Goal: Use online tool/utility: Utilize a website feature to perform a specific function

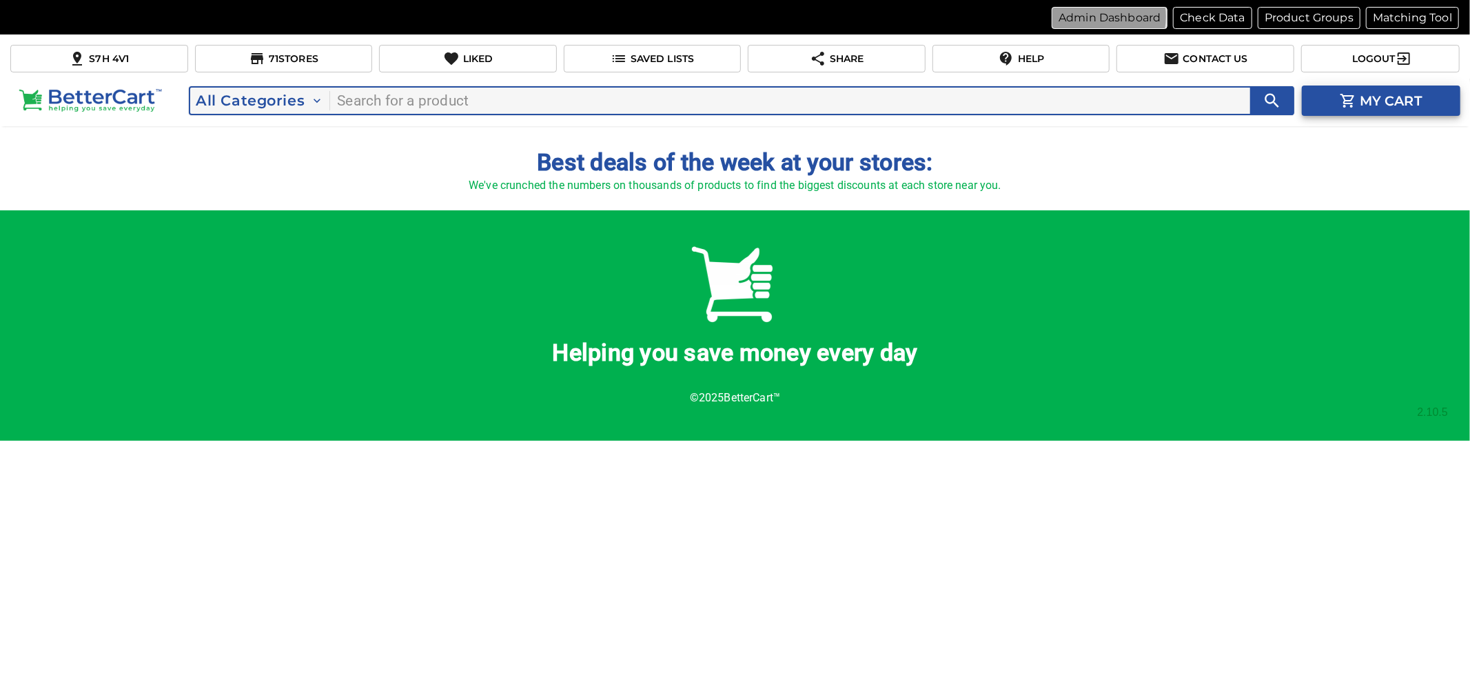
click at [1105, 17] on p "Admin Dashboard" at bounding box center [1110, 18] width 102 height 17
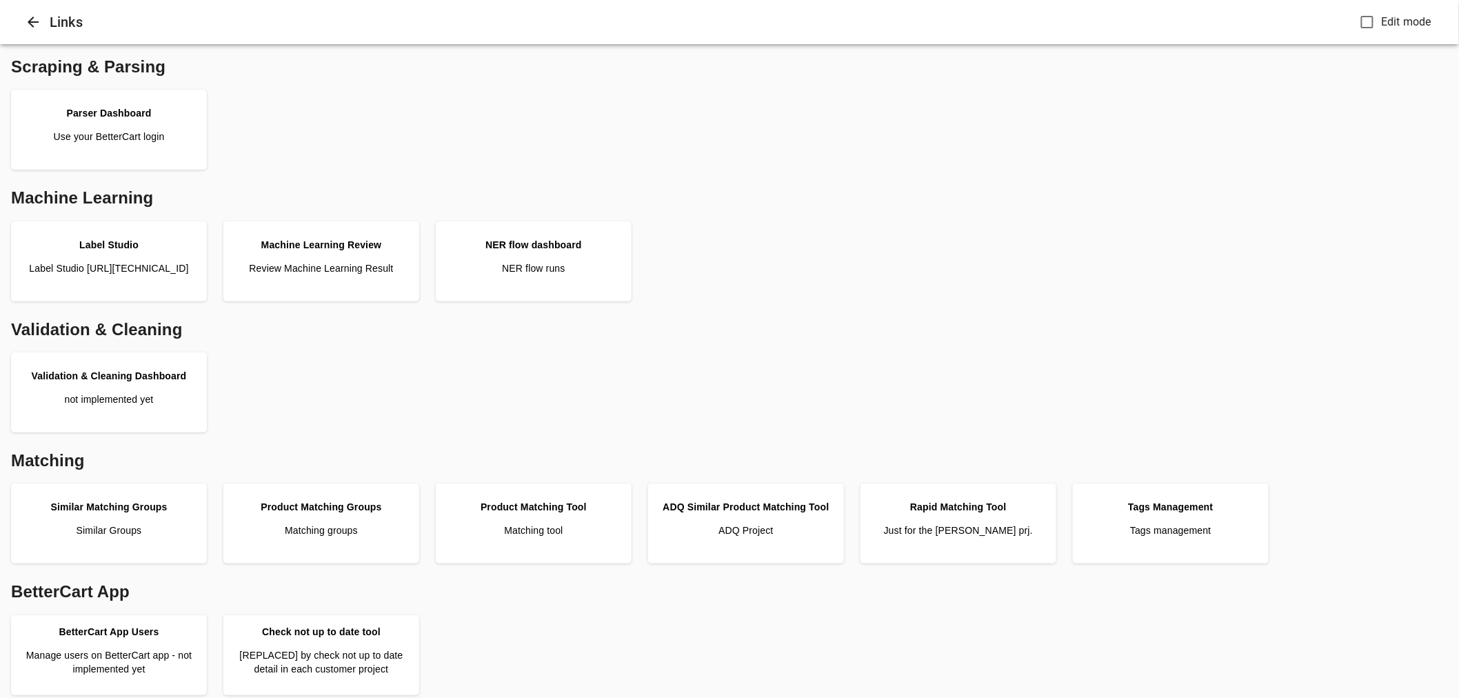
scroll to position [345, 0]
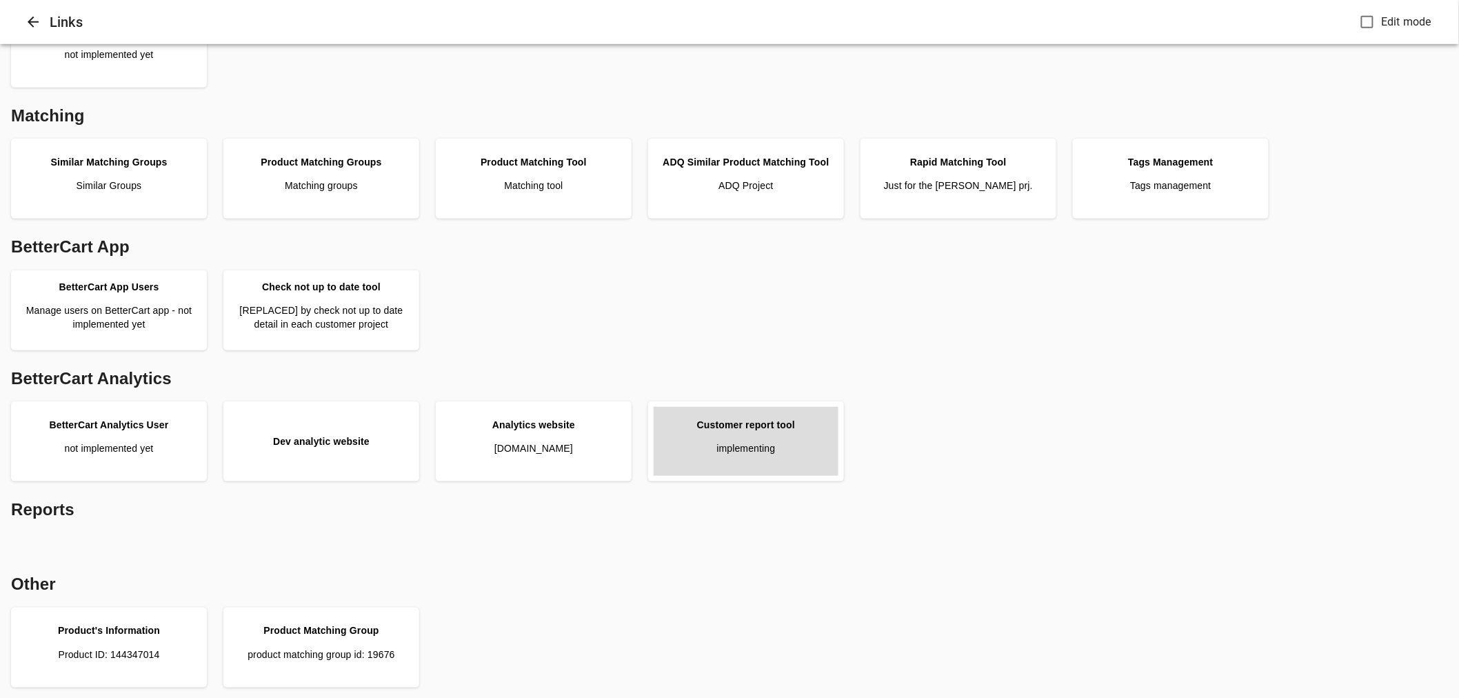
click at [798, 443] on link "Customer report tool implementing" at bounding box center [745, 441] width 185 height 69
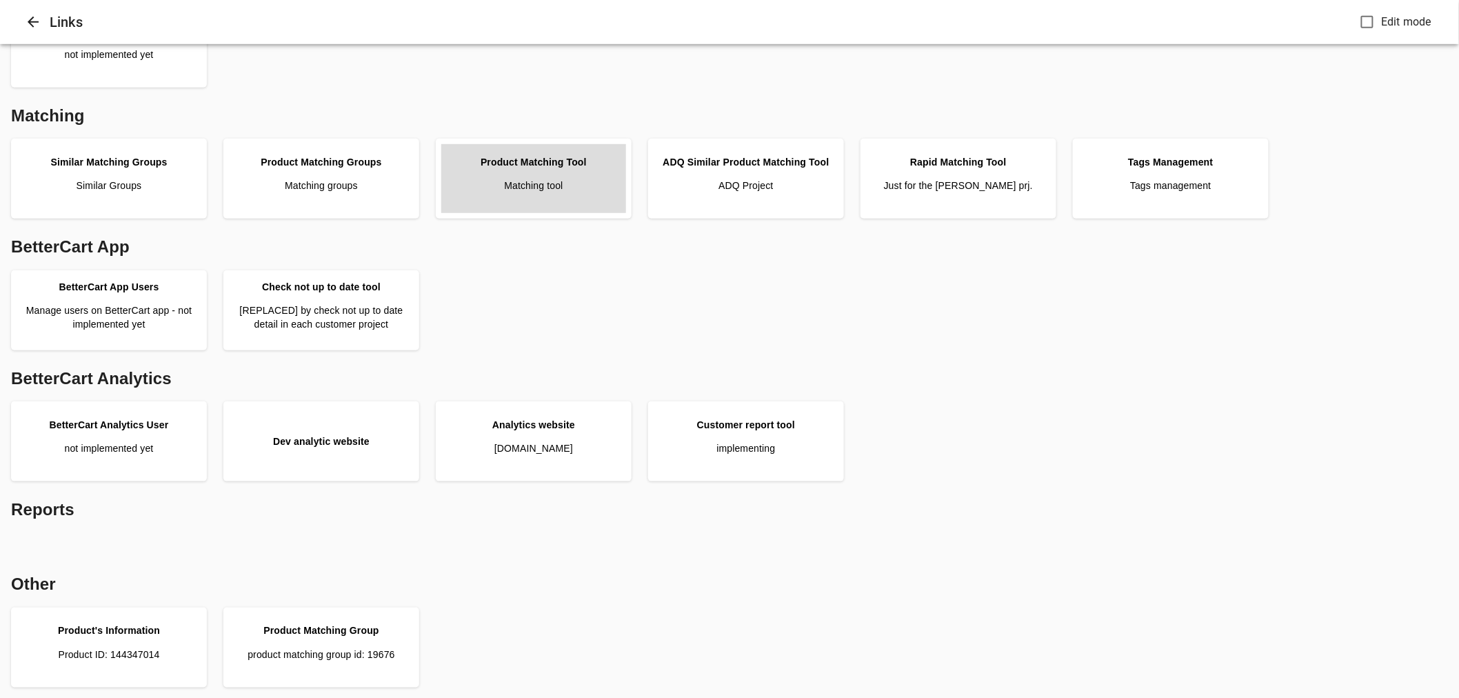
click at [531, 179] on p "Matching tool" at bounding box center [533, 186] width 59 height 14
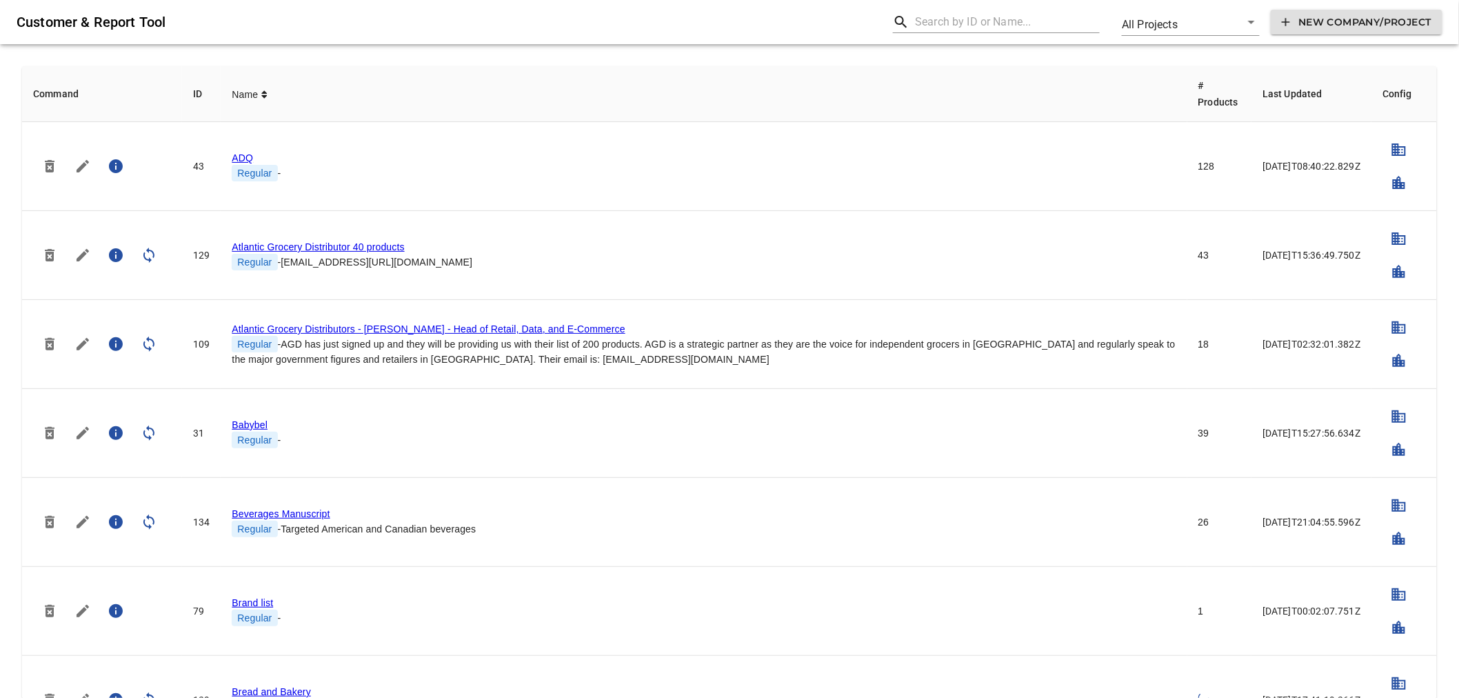
click at [946, 14] on input "text" at bounding box center [1007, 22] width 185 height 22
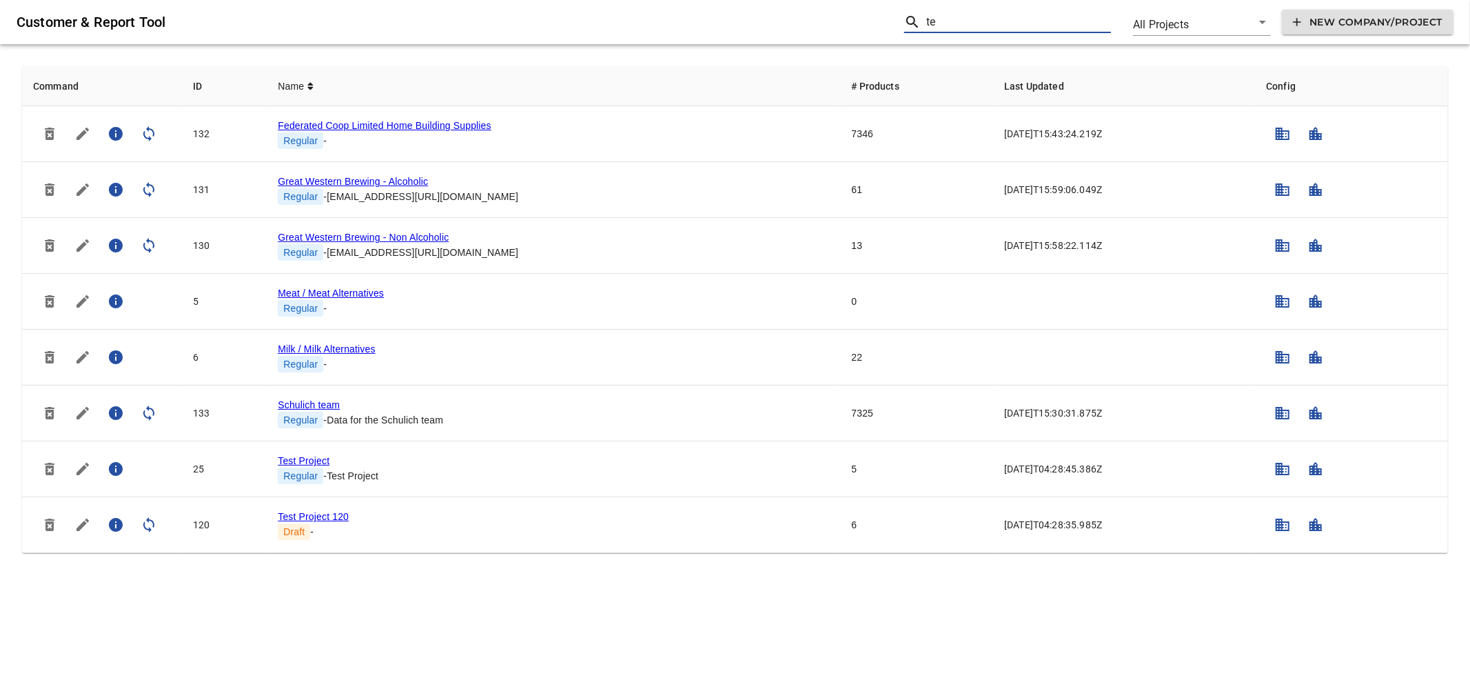
type input "t"
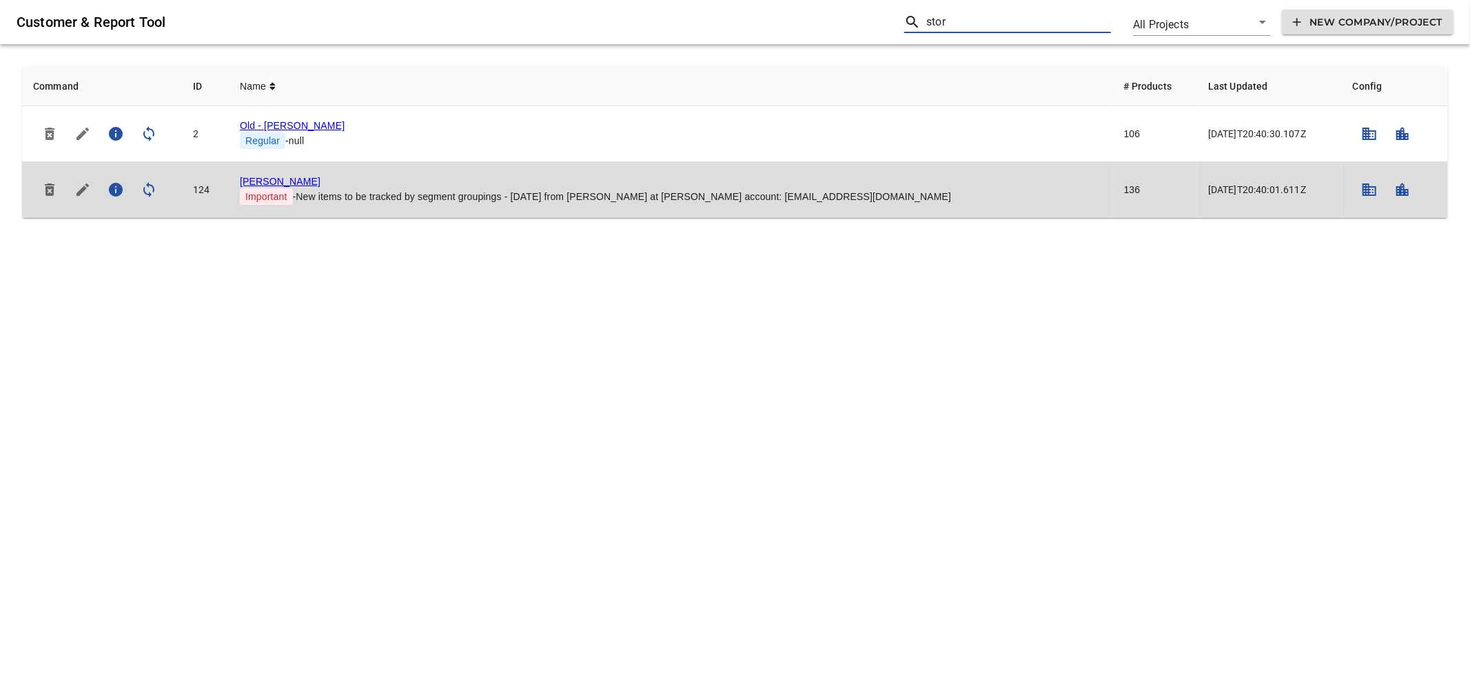
type input "stor"
click at [246, 176] on link "Storck" at bounding box center [280, 181] width 81 height 11
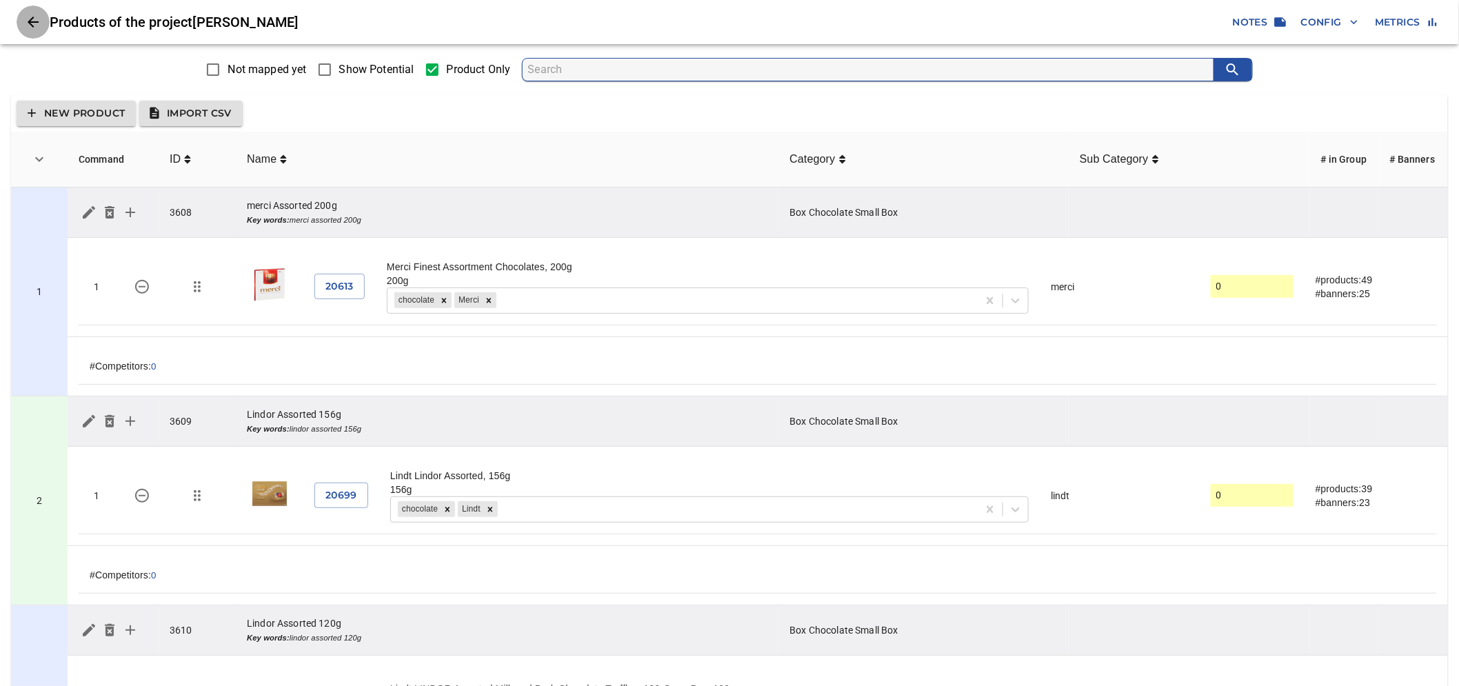
click at [26, 21] on icon "Close" at bounding box center [33, 22] width 17 height 17
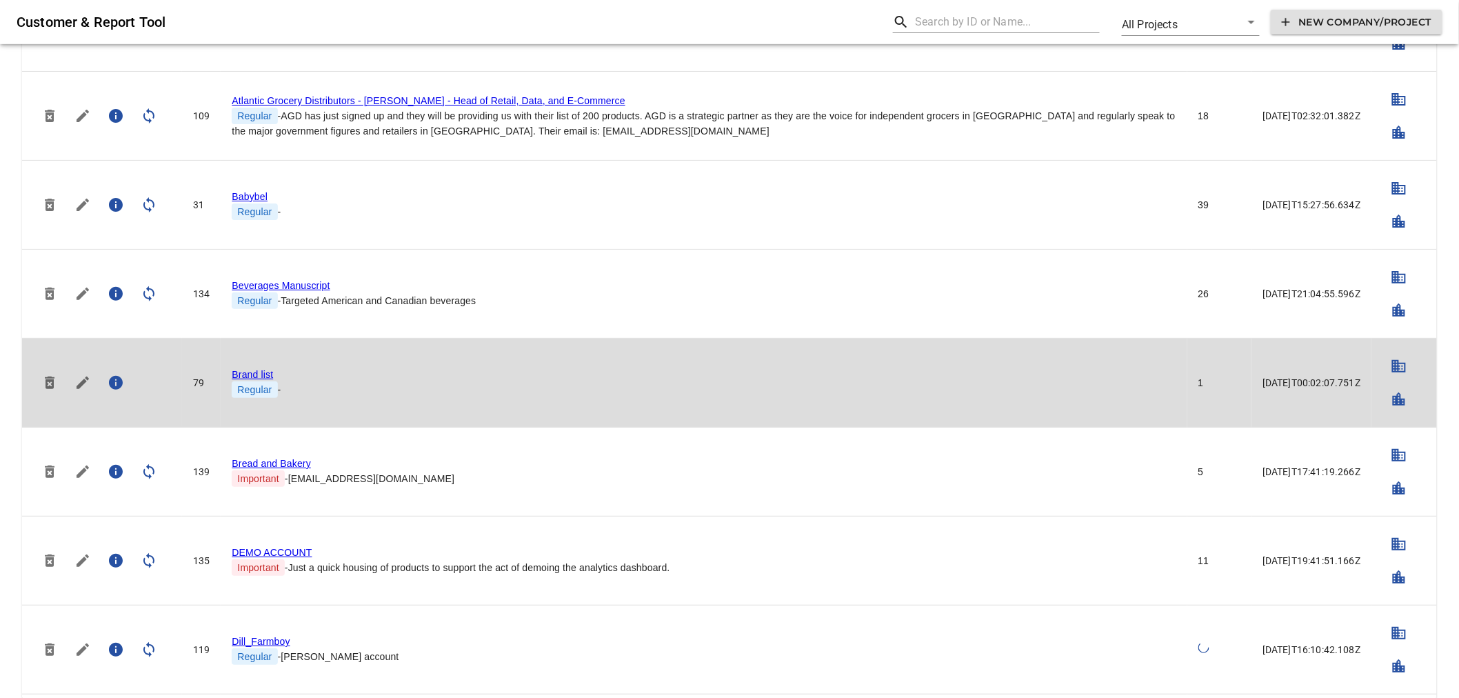
scroll to position [230, 0]
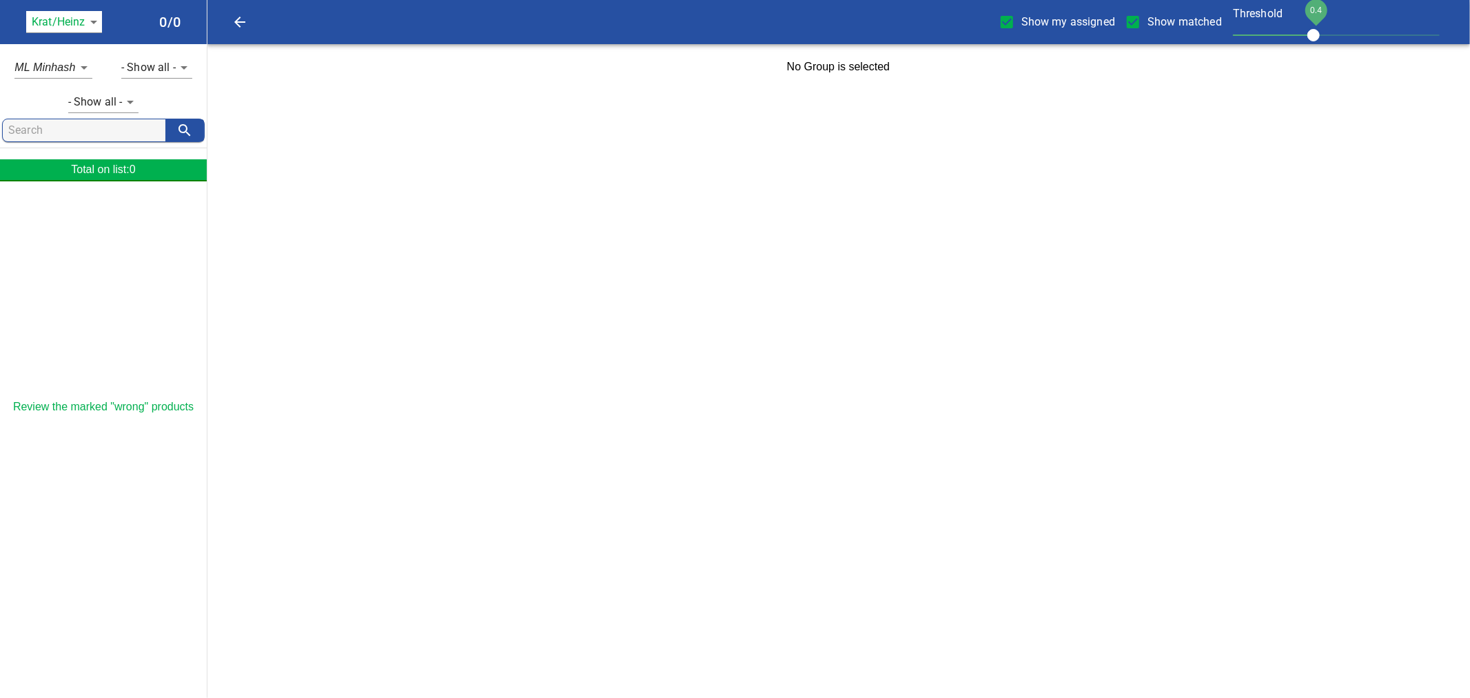
click at [81, 26] on body "tspan{white-space:pre} Show my assigned Show matched Threshold 0.4 Krat/Heinz 1…" at bounding box center [735, 45] width 1470 height 90
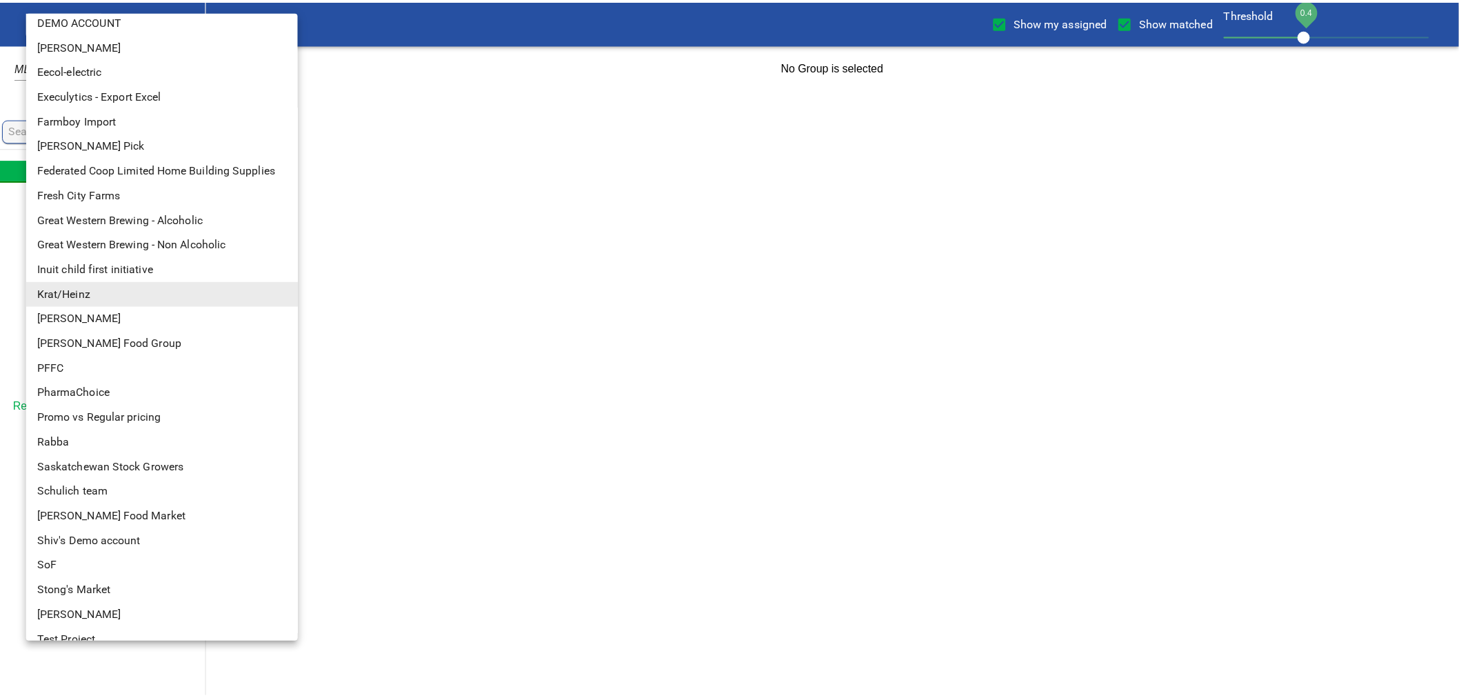
scroll to position [99, 0]
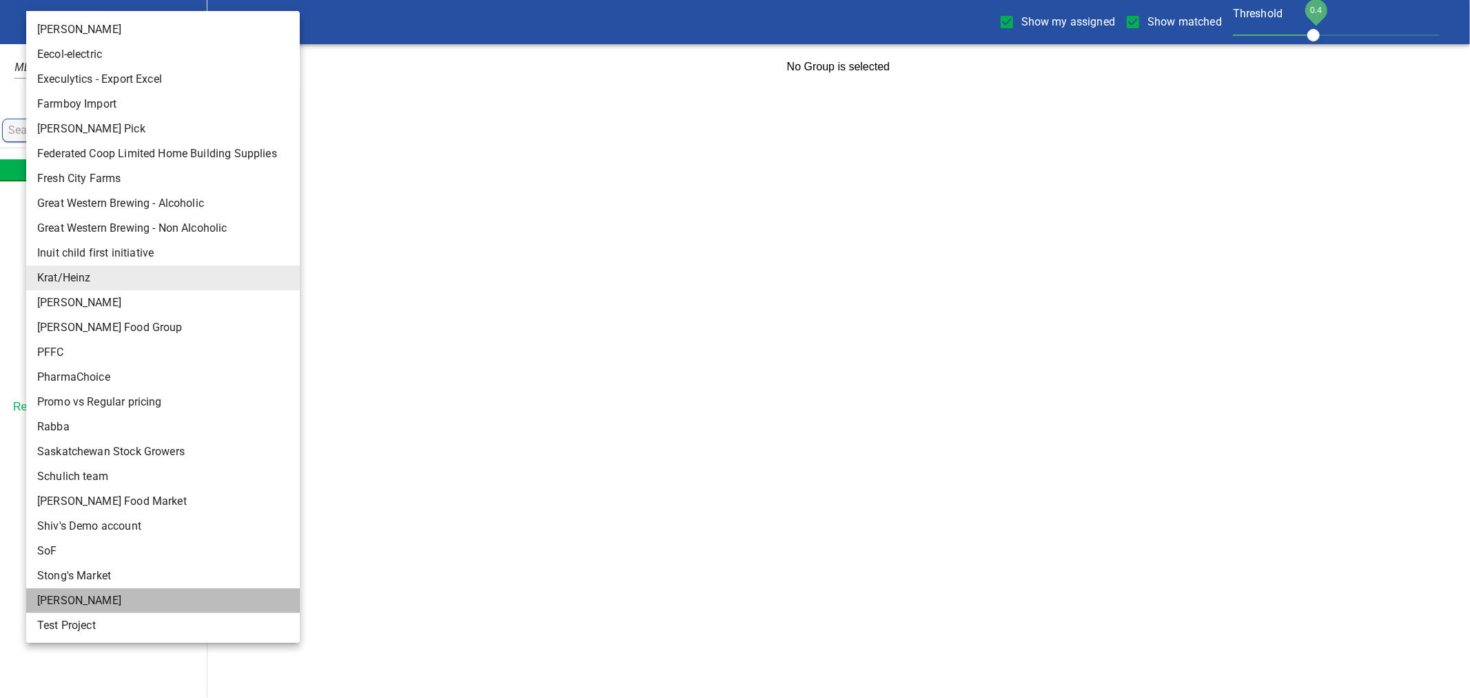
click at [69, 601] on li "Storck" at bounding box center [168, 600] width 285 height 25
type input "124"
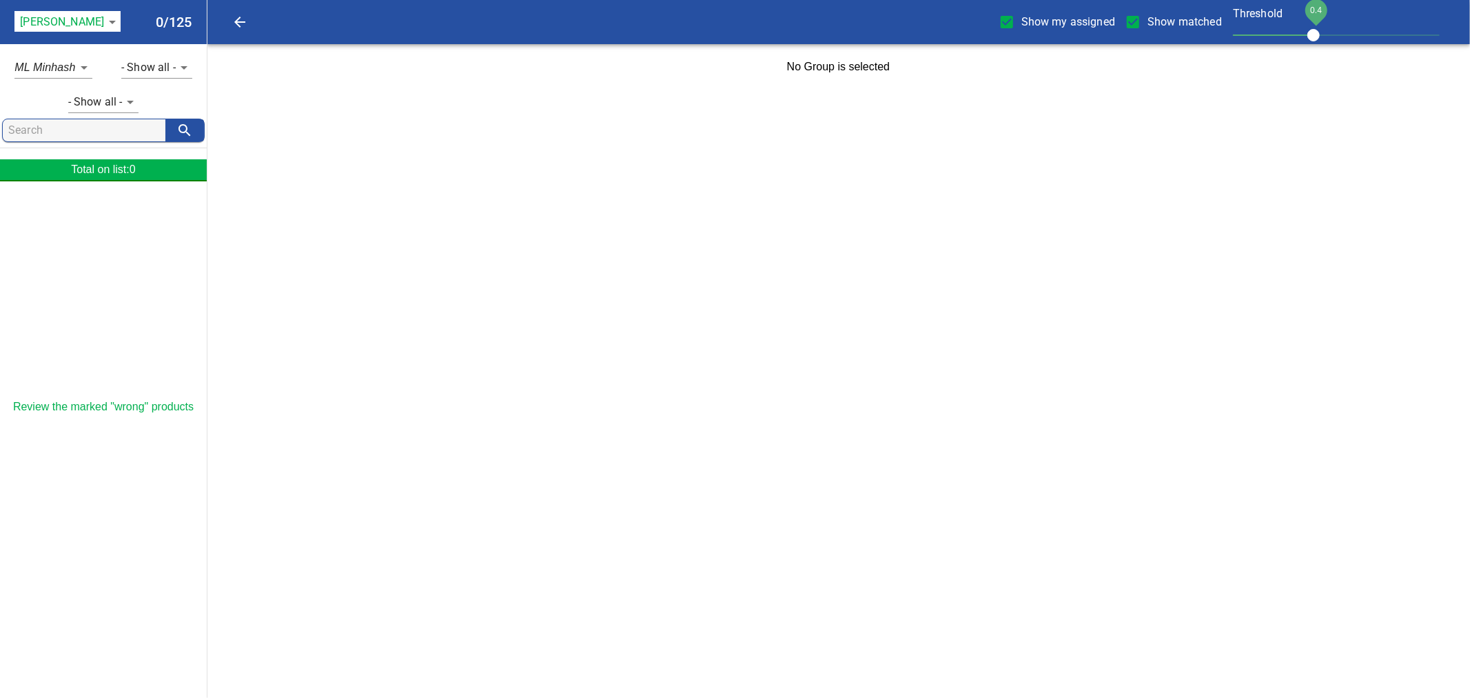
click at [1044, 15] on span "Show my assigned" at bounding box center [1069, 22] width 94 height 17
click at [1022, 15] on input "Show my assigned" at bounding box center [1007, 22] width 29 height 29
checkbox input "false"
click at [1155, 24] on span "Show matched" at bounding box center [1185, 22] width 74 height 17
click at [1148, 24] on input "Show matched" at bounding box center [1133, 22] width 29 height 29
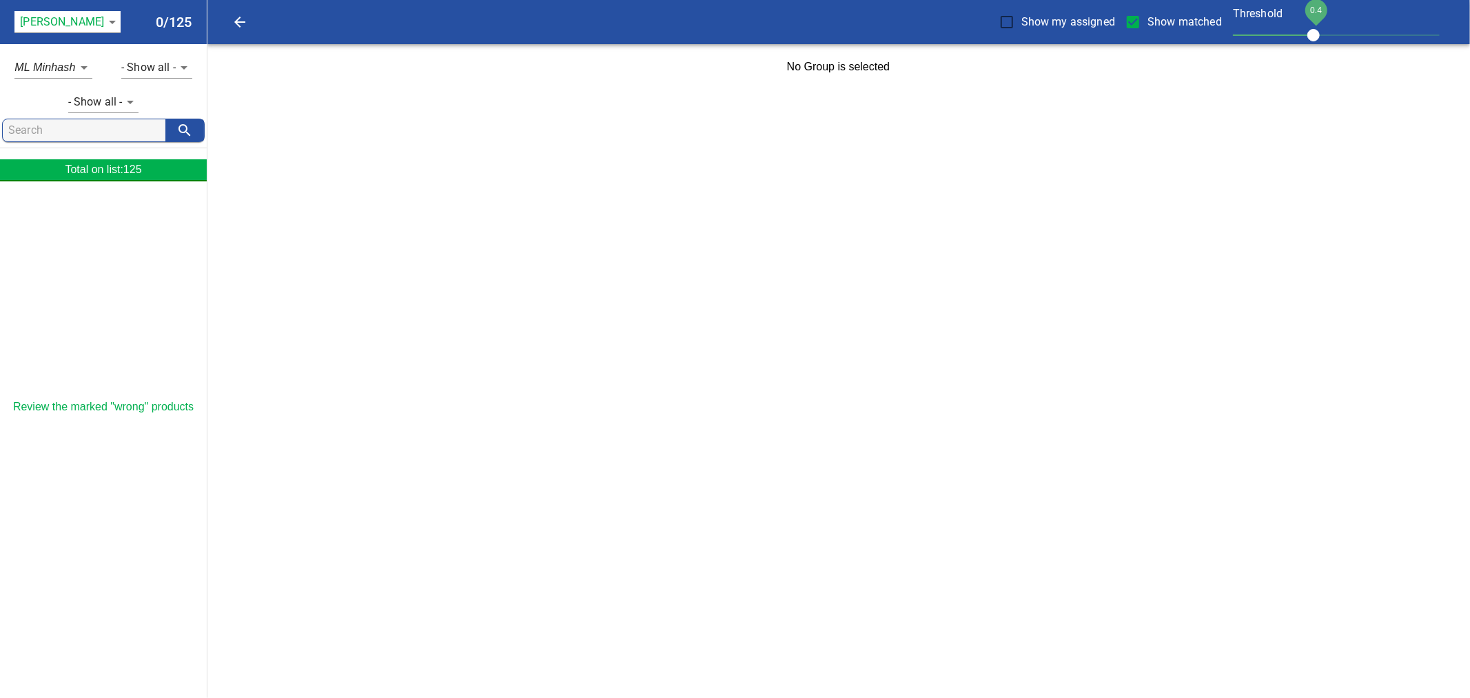
checkbox input "false"
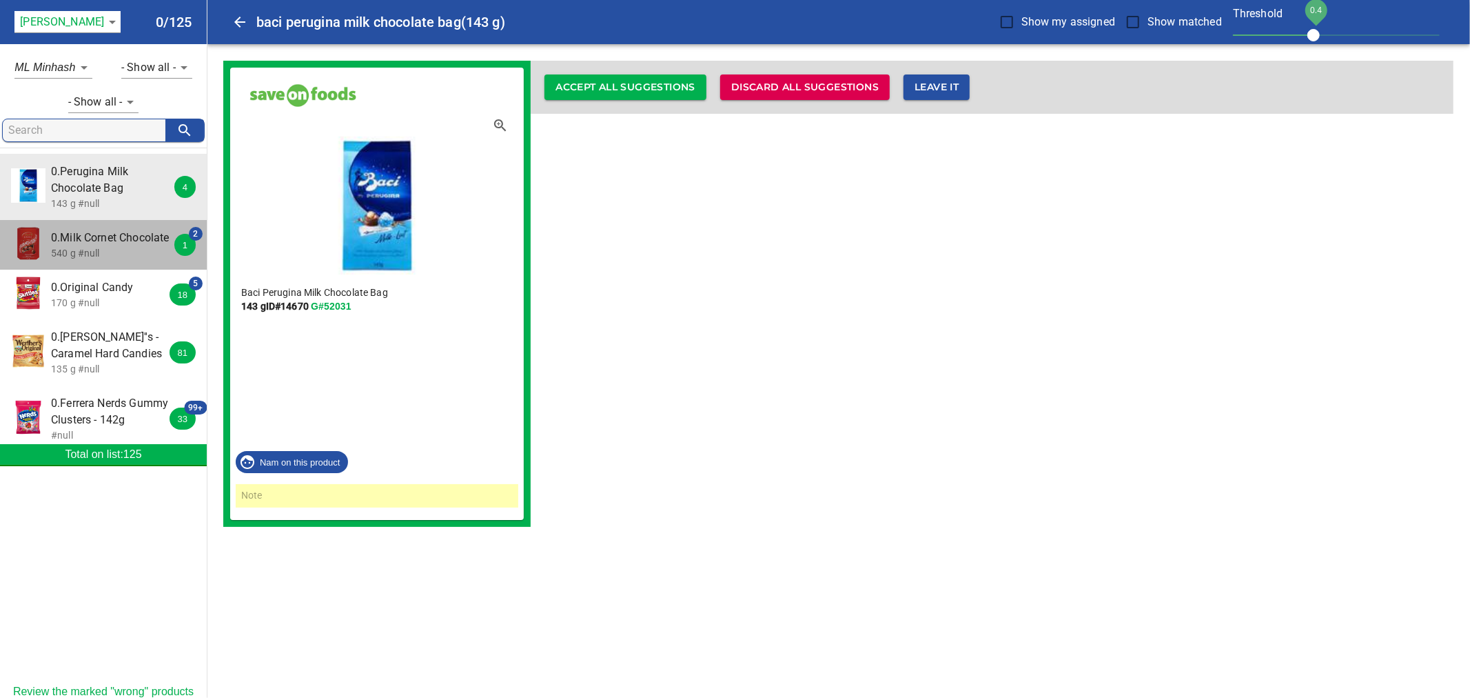
click at [131, 246] on span "0.Milk Cornet Chocolate" at bounding box center [112, 238] width 123 height 17
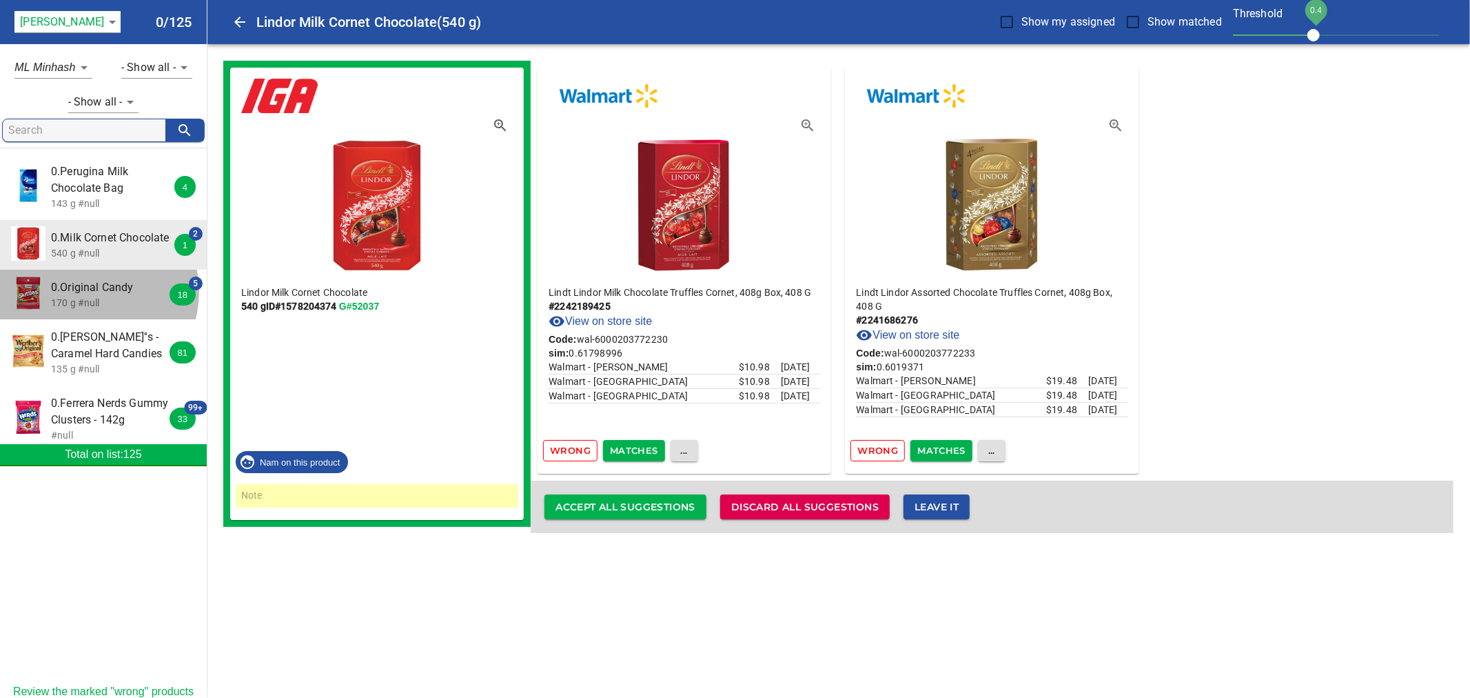
click at [88, 296] on span "0.Original Candy" at bounding box center [112, 287] width 123 height 17
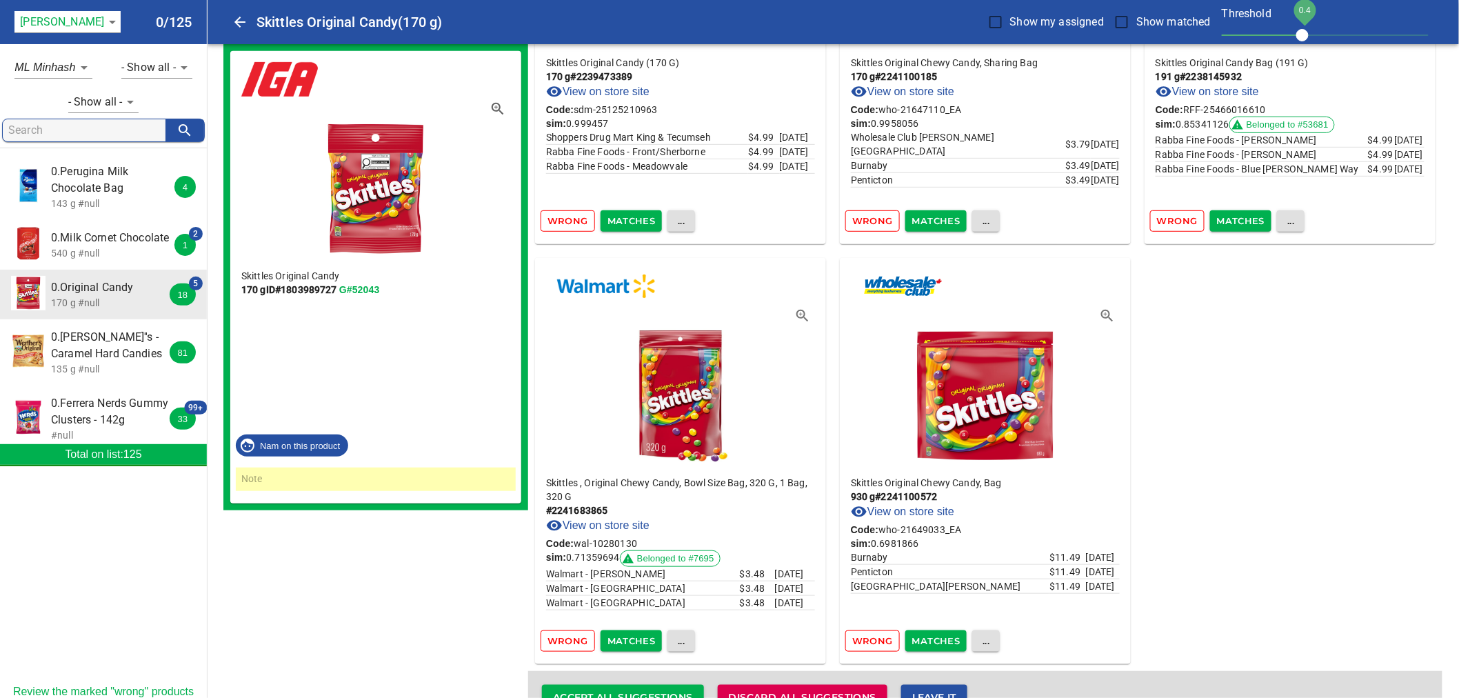
scroll to position [271, 0]
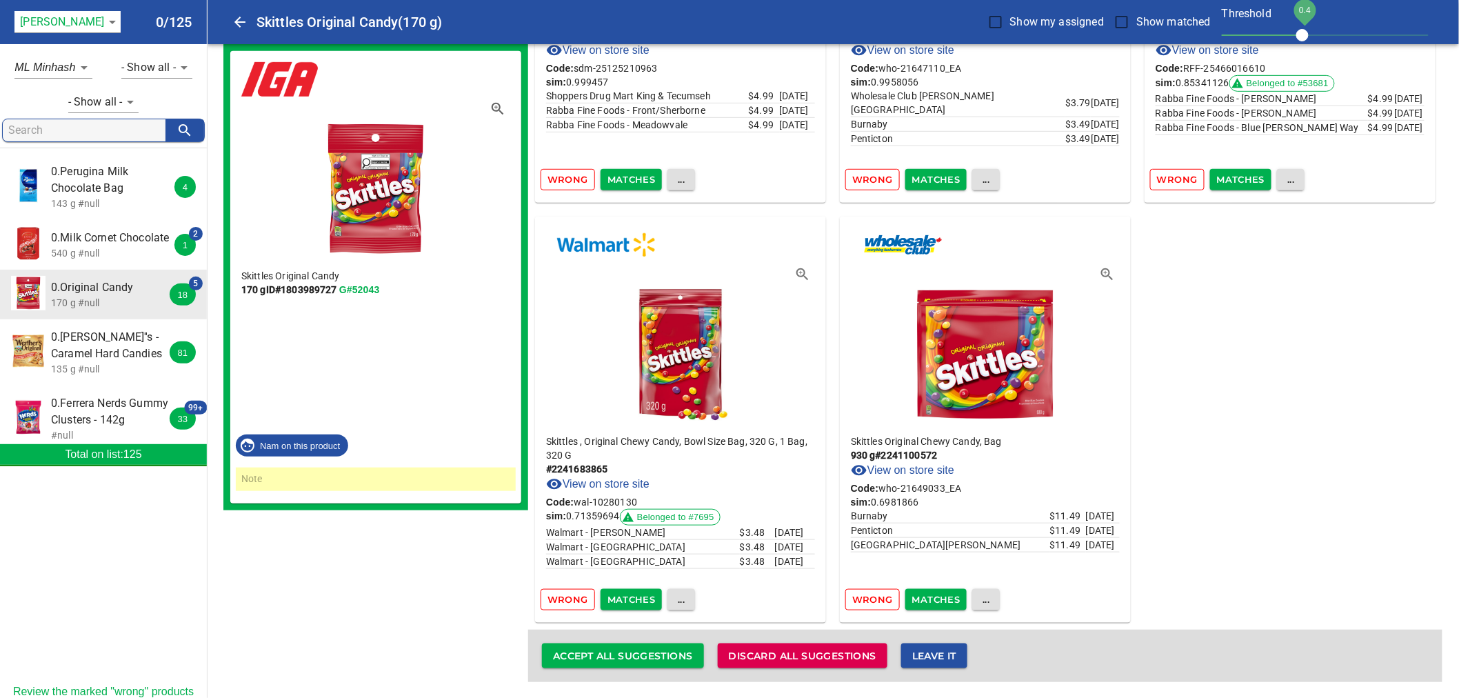
click at [92, 359] on span "0.Werther''s - Caramel Hard Candies" at bounding box center [112, 345] width 123 height 33
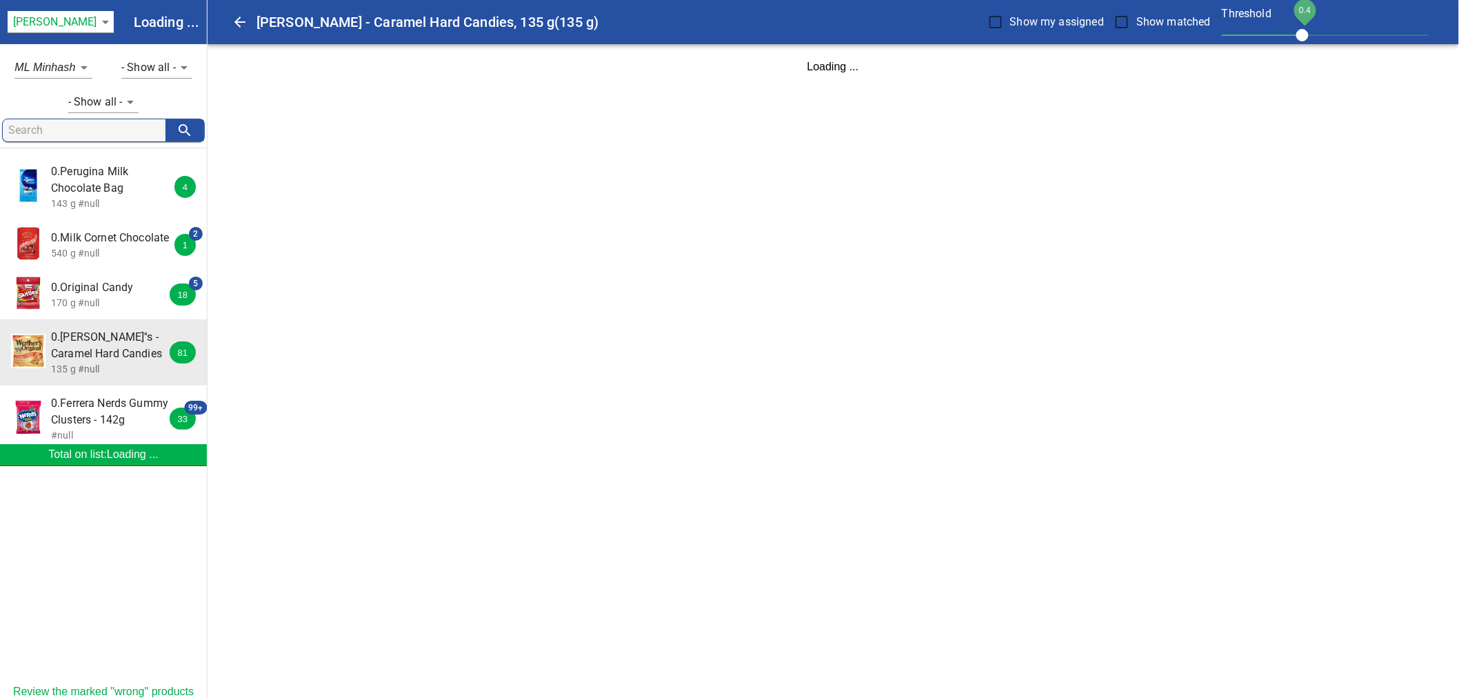
scroll to position [0, 0]
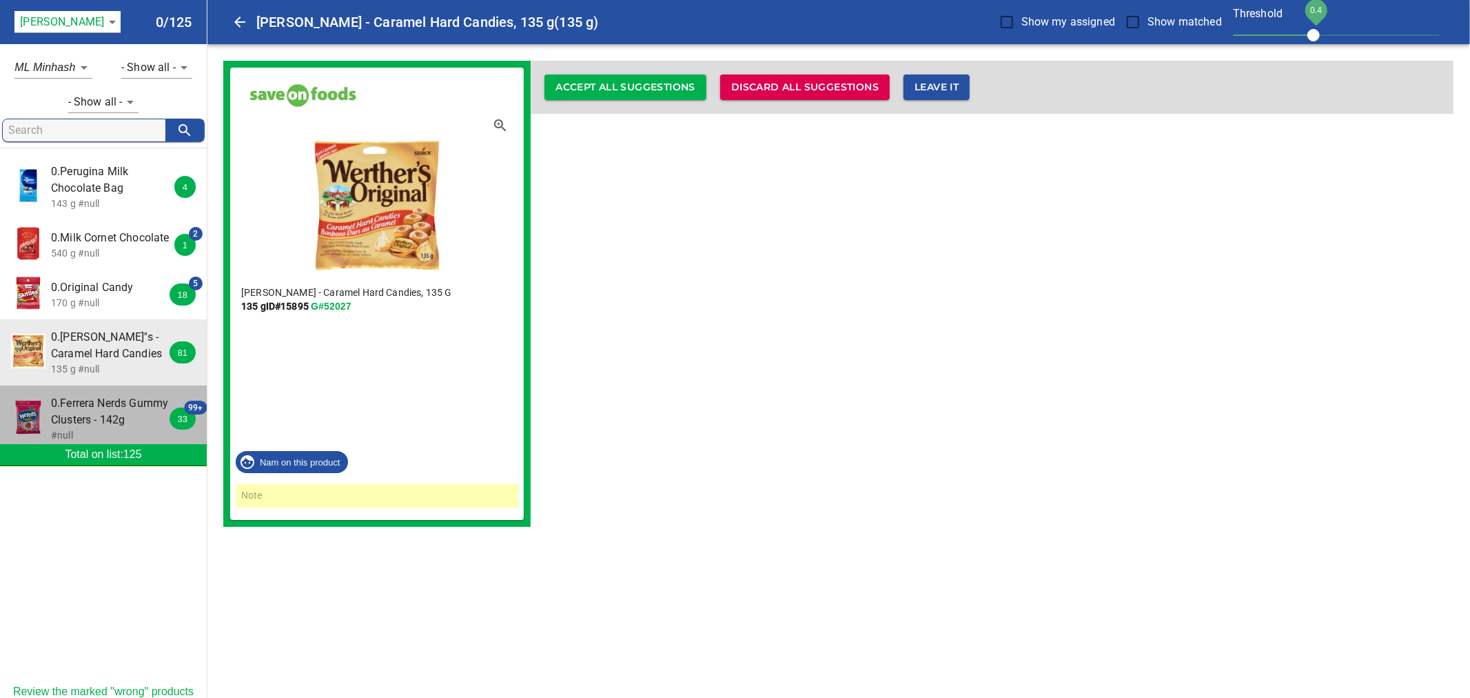
click at [80, 418] on span "0.Ferrera Nerds Gummy Clusters - 142g" at bounding box center [112, 411] width 123 height 33
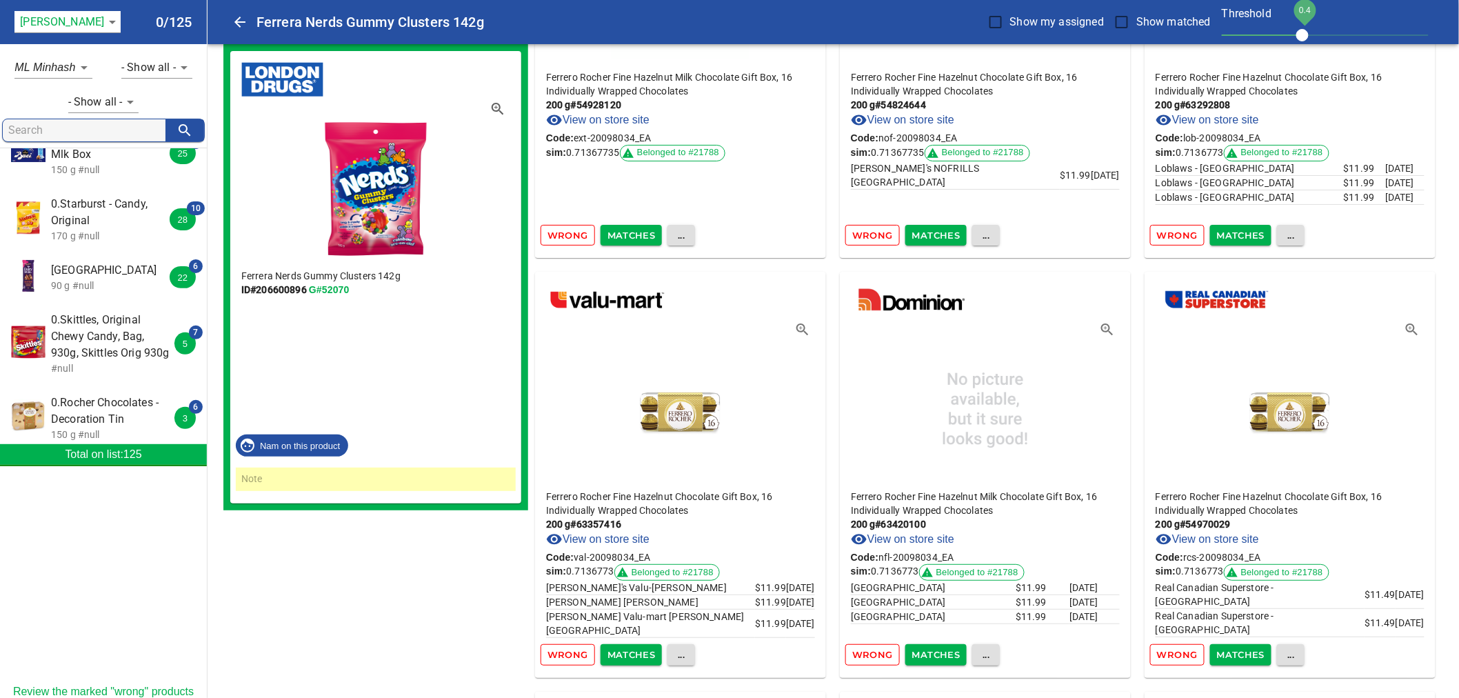
scroll to position [753, 0]
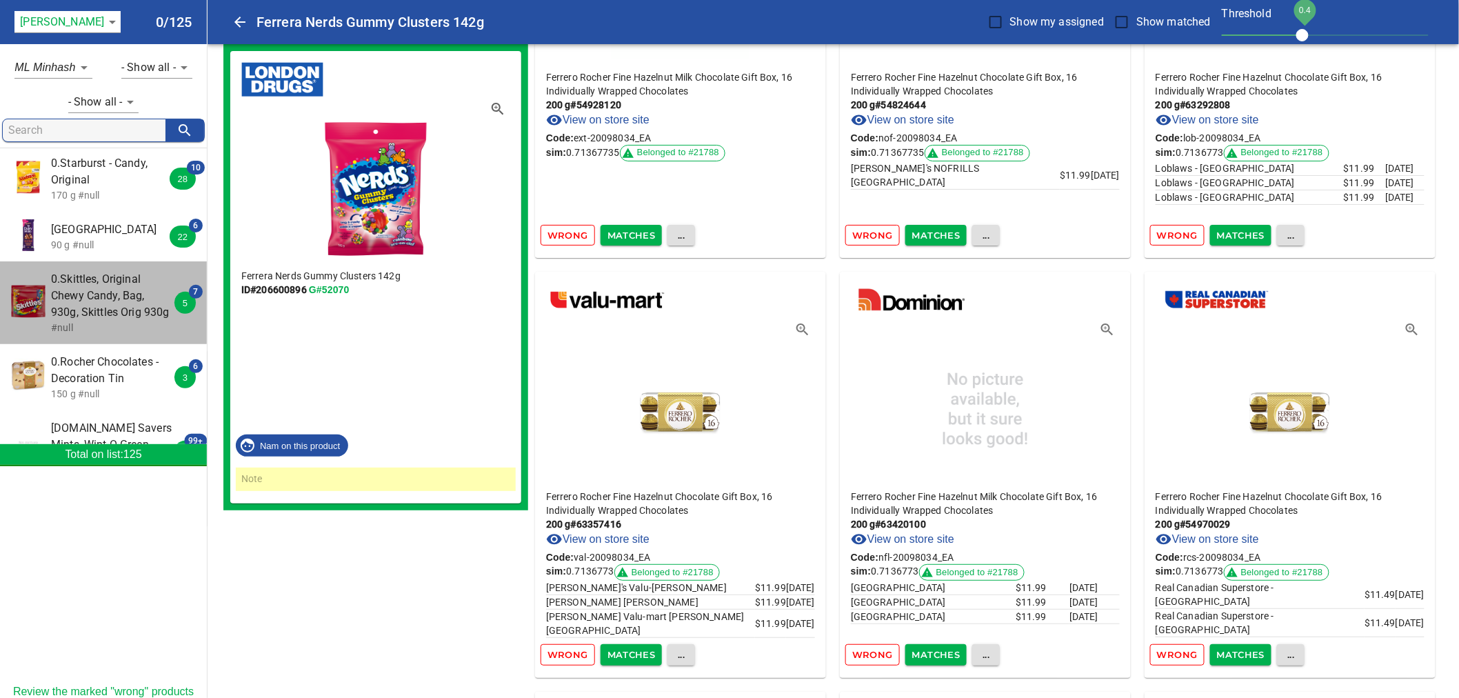
click at [121, 293] on span "0.Skittles, Original Chewy Candy, Bag, 930g, Skittles Orig 930g" at bounding box center [112, 296] width 123 height 50
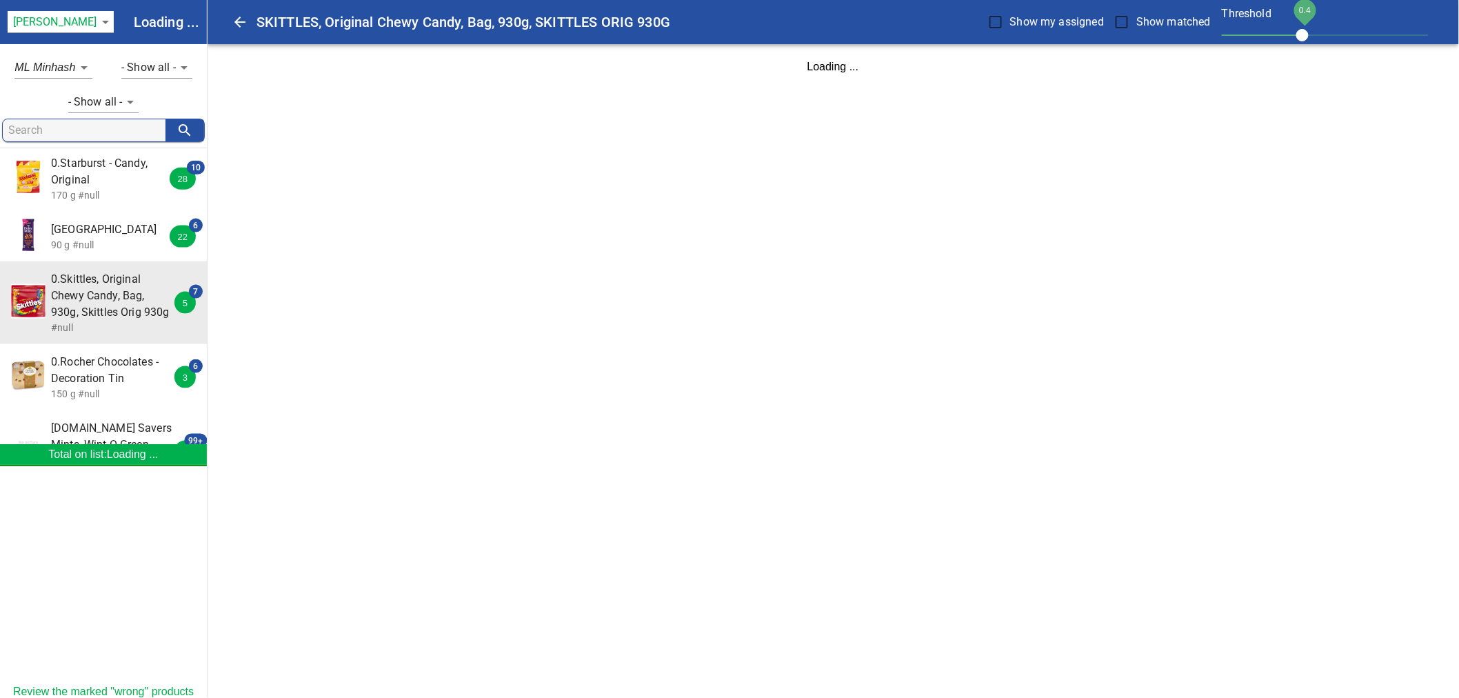
scroll to position [0, 0]
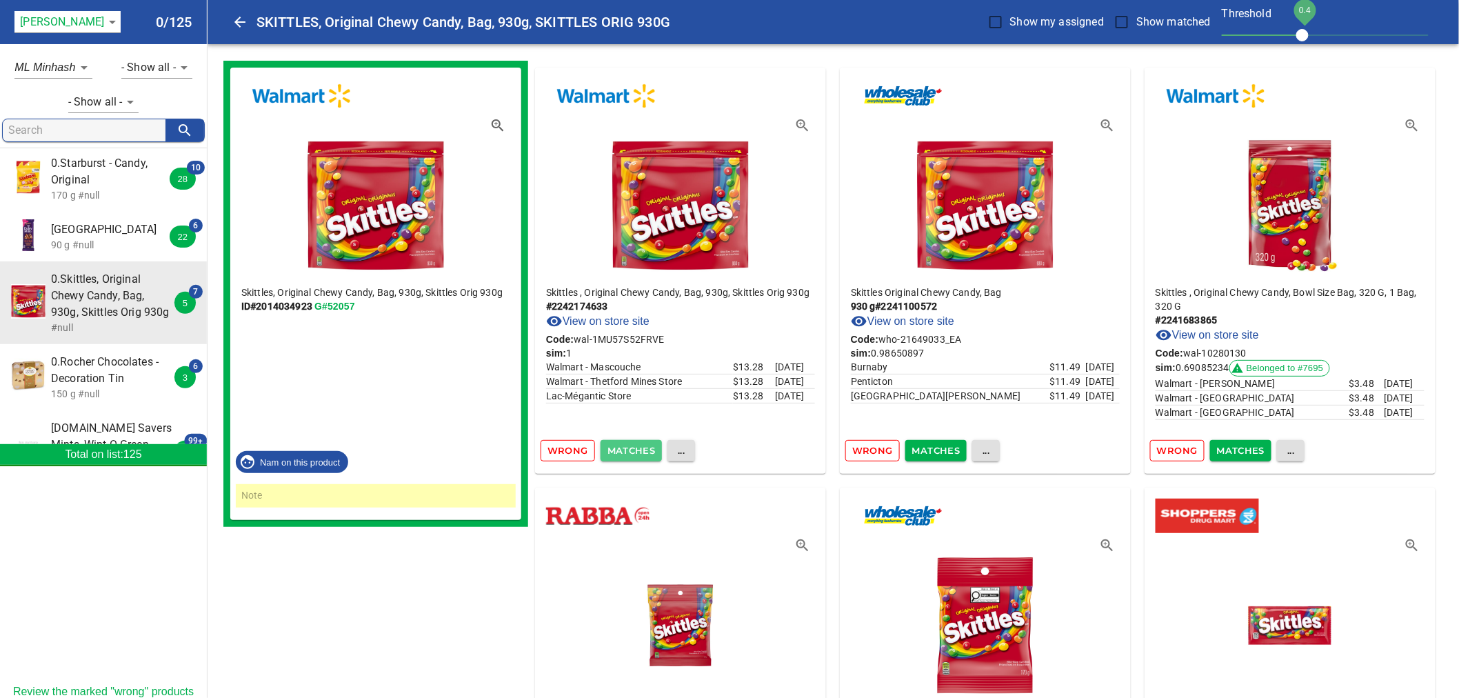
click at [642, 456] on span "Matches" at bounding box center [631, 451] width 48 height 16
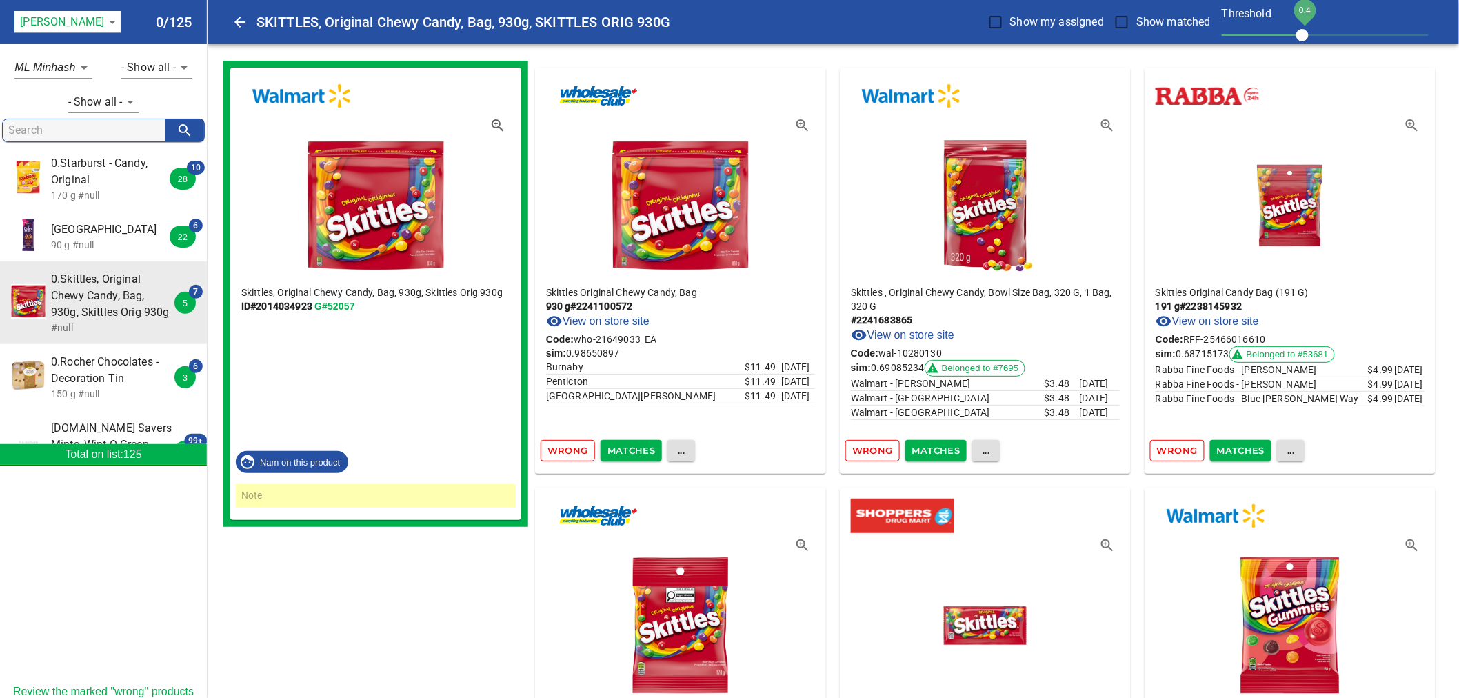
click at [625, 446] on span "Matches" at bounding box center [631, 451] width 48 height 16
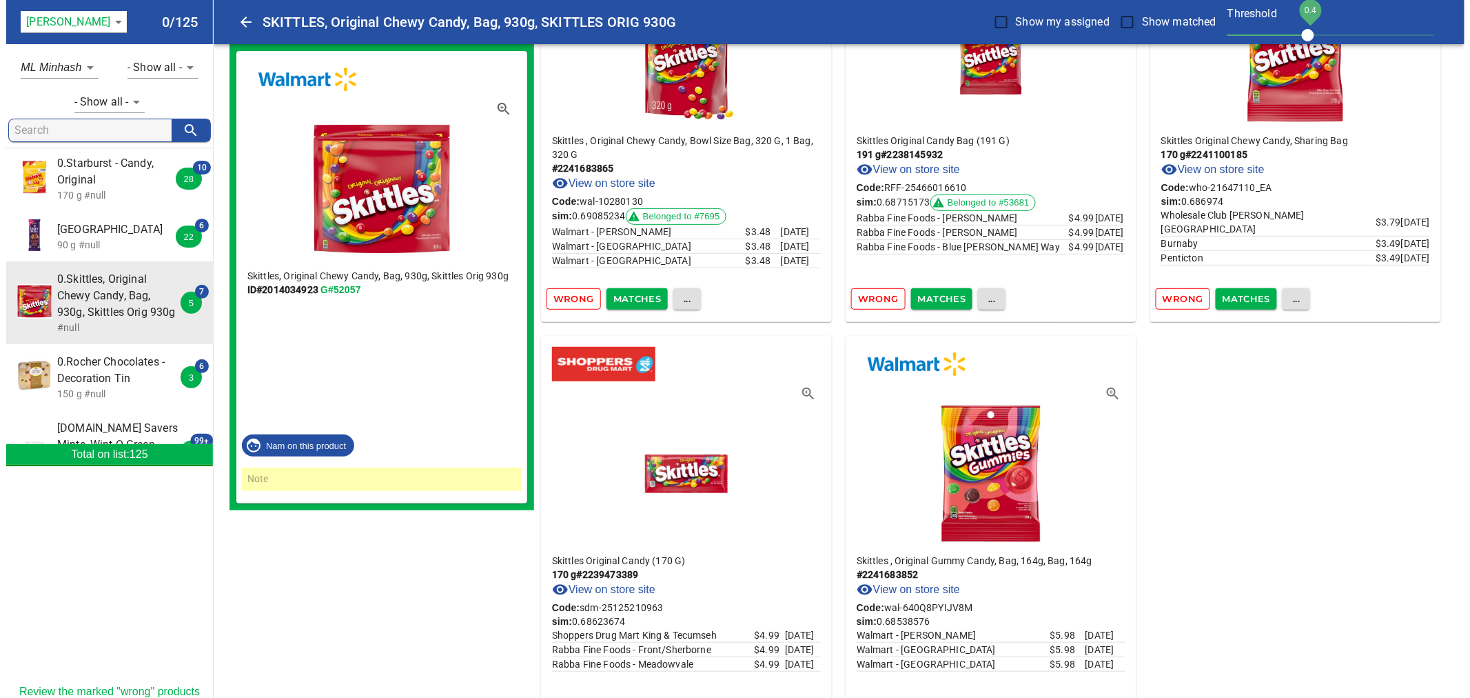
scroll to position [153, 0]
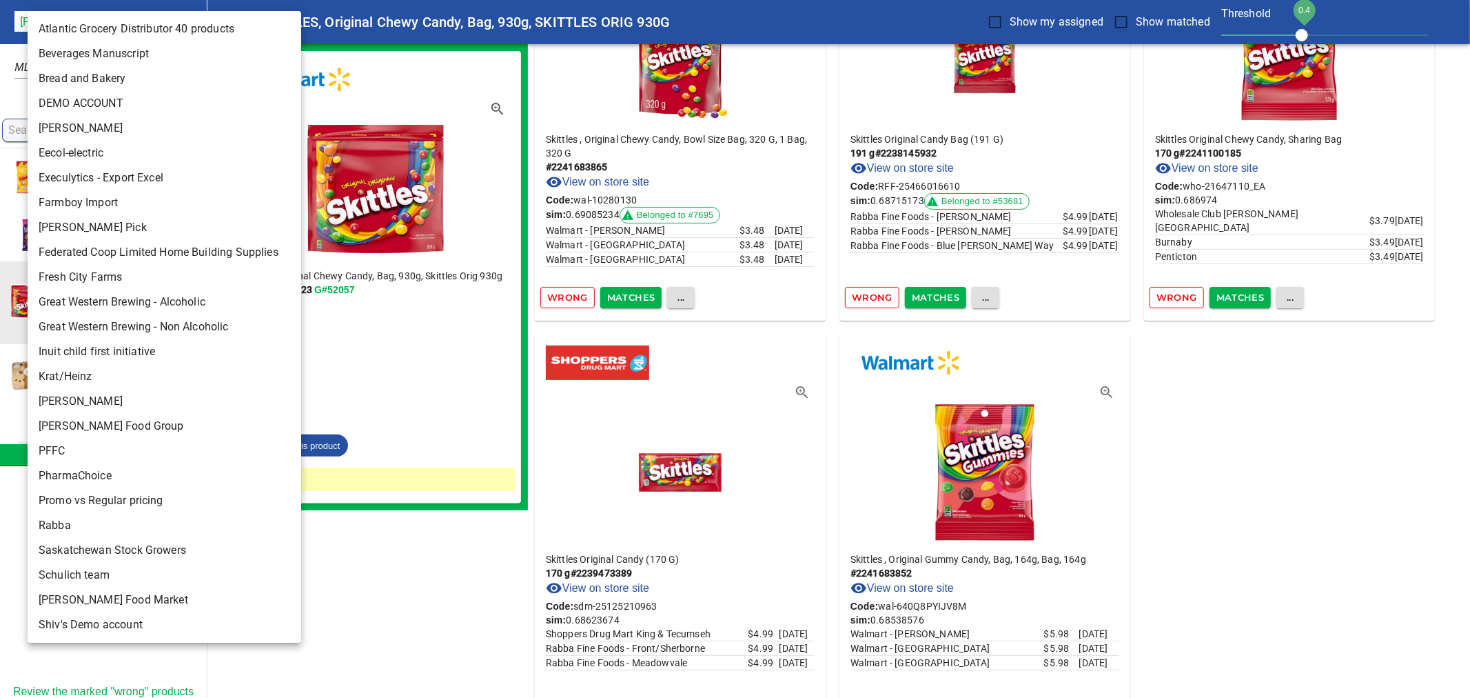
click at [79, 28] on body "tspan{white-space:pre} SKITTLES, Original Chewy Candy, Bag, 930g, SKITTLES ORIG…" at bounding box center [735, 331] width 1470 height 969
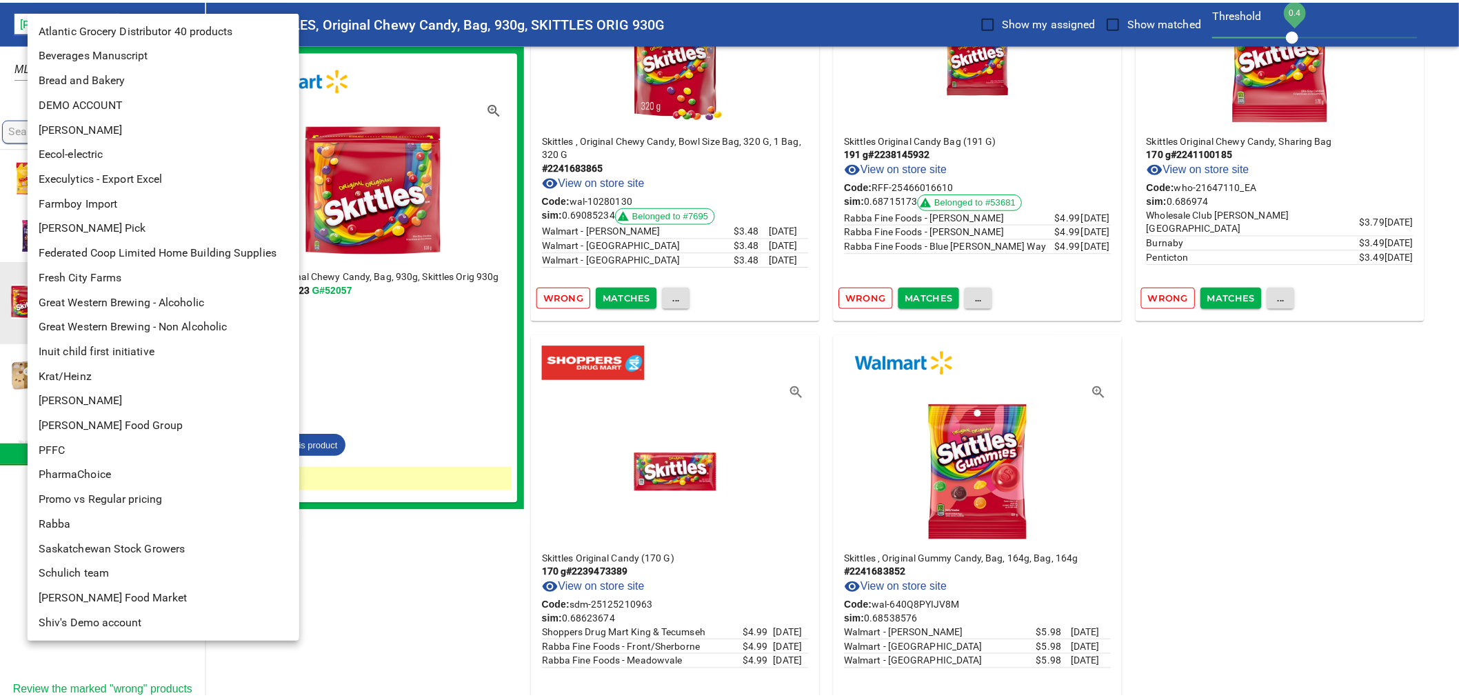
scroll to position [99, 0]
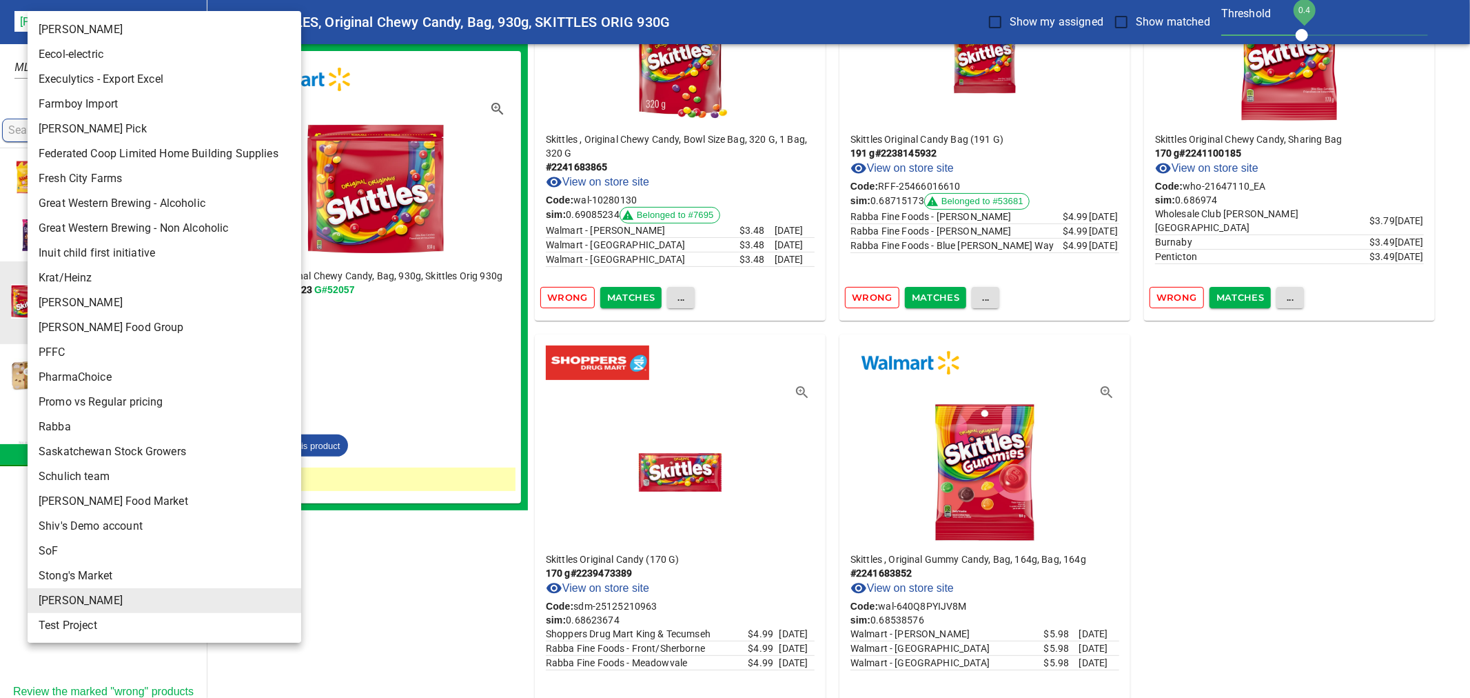
click at [71, 424] on li "Rabba" at bounding box center [170, 426] width 285 height 25
type input "142"
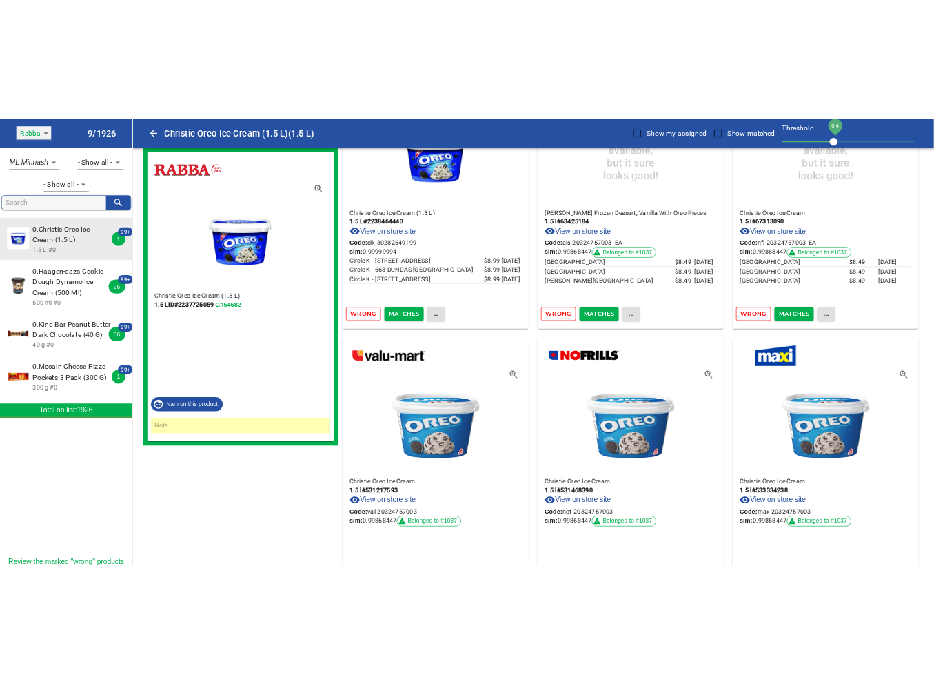
scroll to position [153, 0]
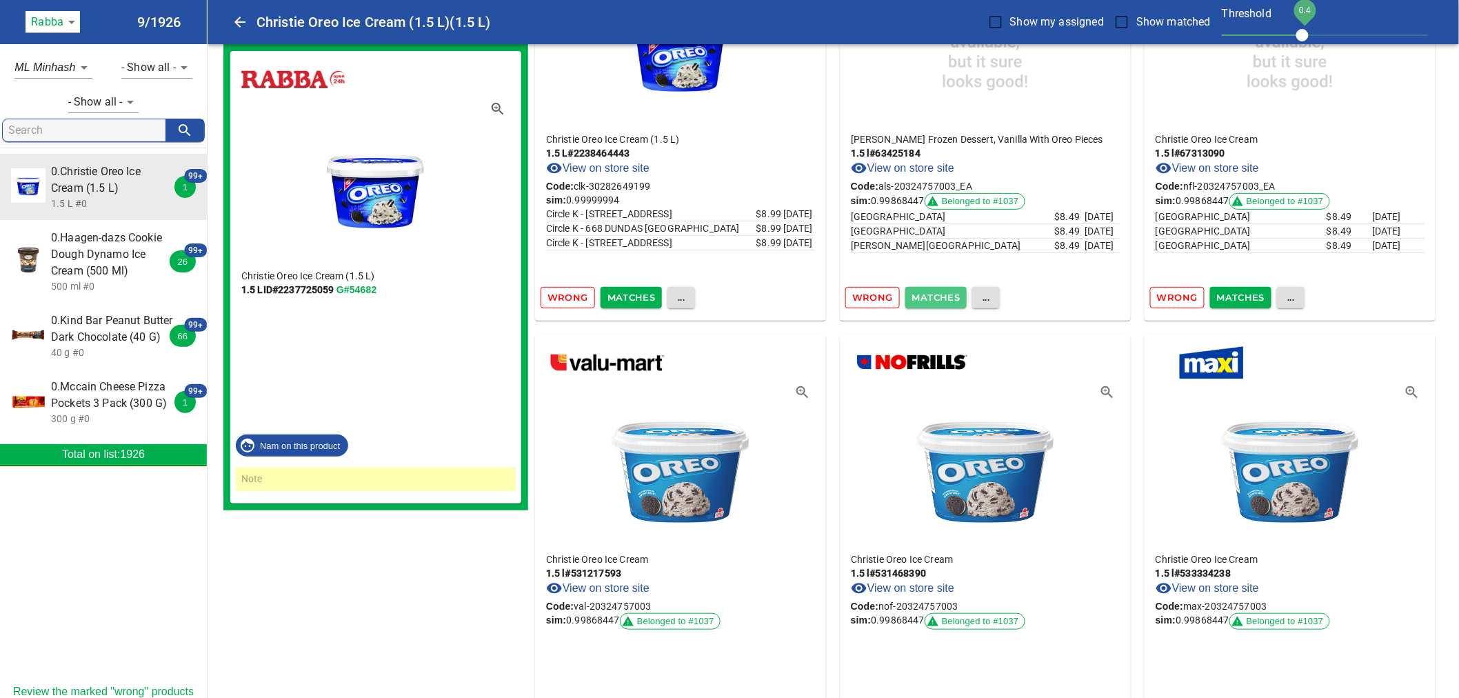
click at [953, 300] on span "Matches" at bounding box center [936, 297] width 48 height 16
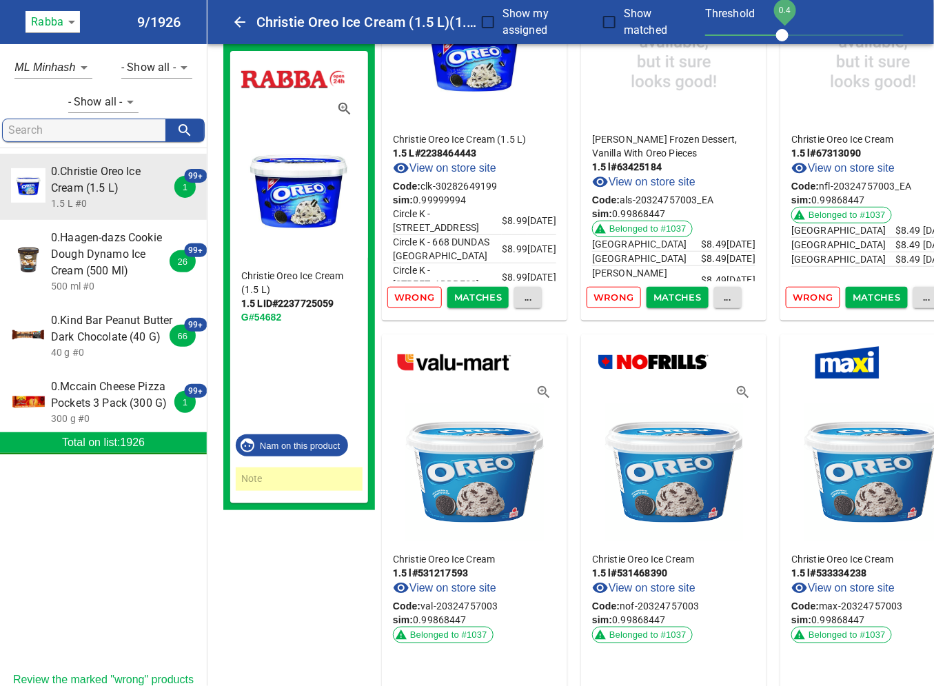
click at [680, 294] on span "Matches" at bounding box center [677, 297] width 48 height 16
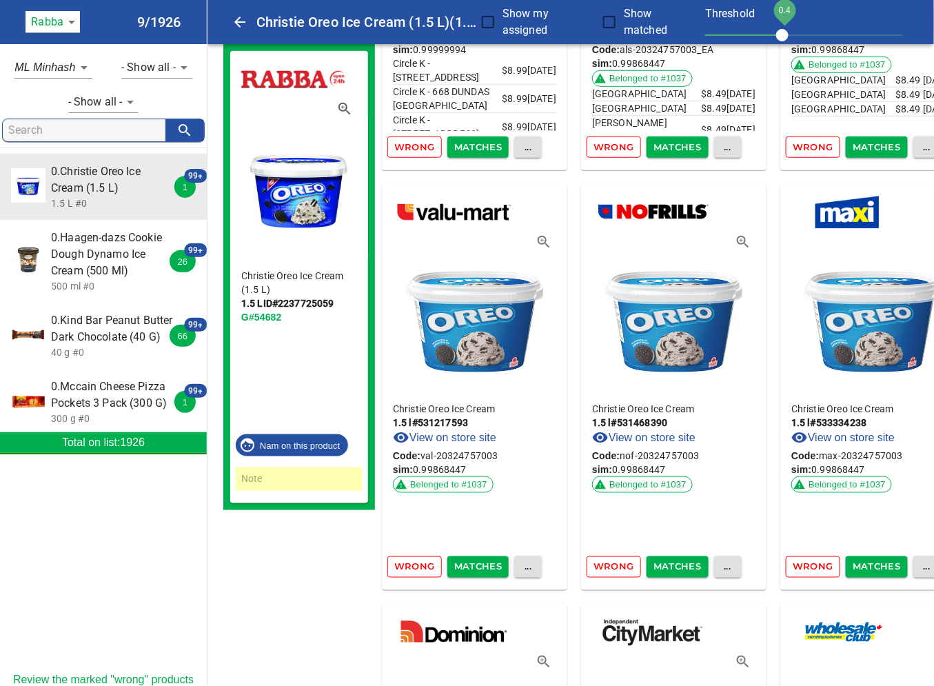
scroll to position [306, 0]
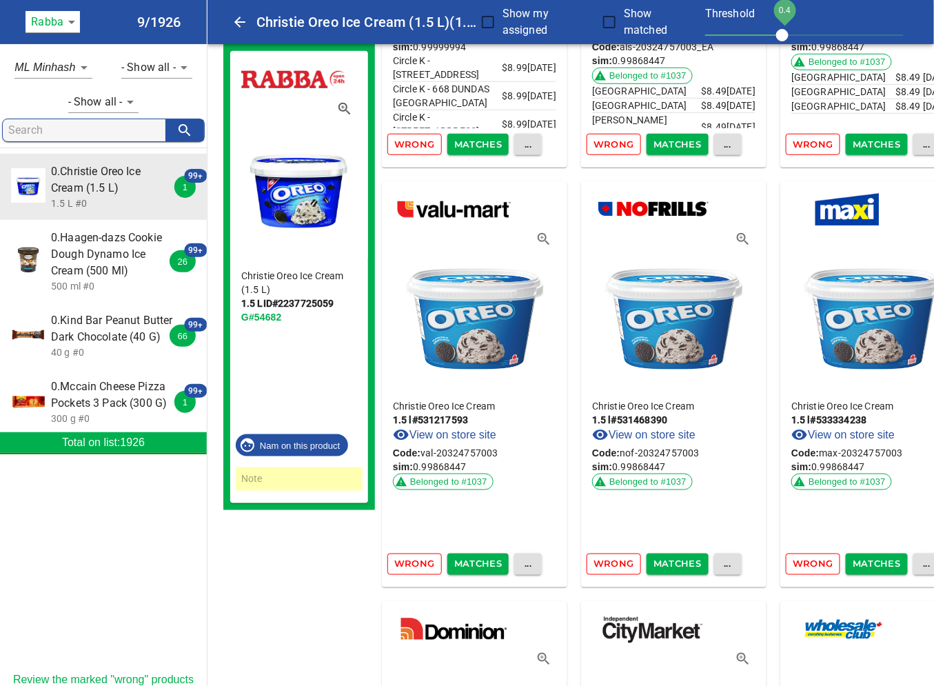
click at [476, 561] on span "Matches" at bounding box center [478, 564] width 48 height 16
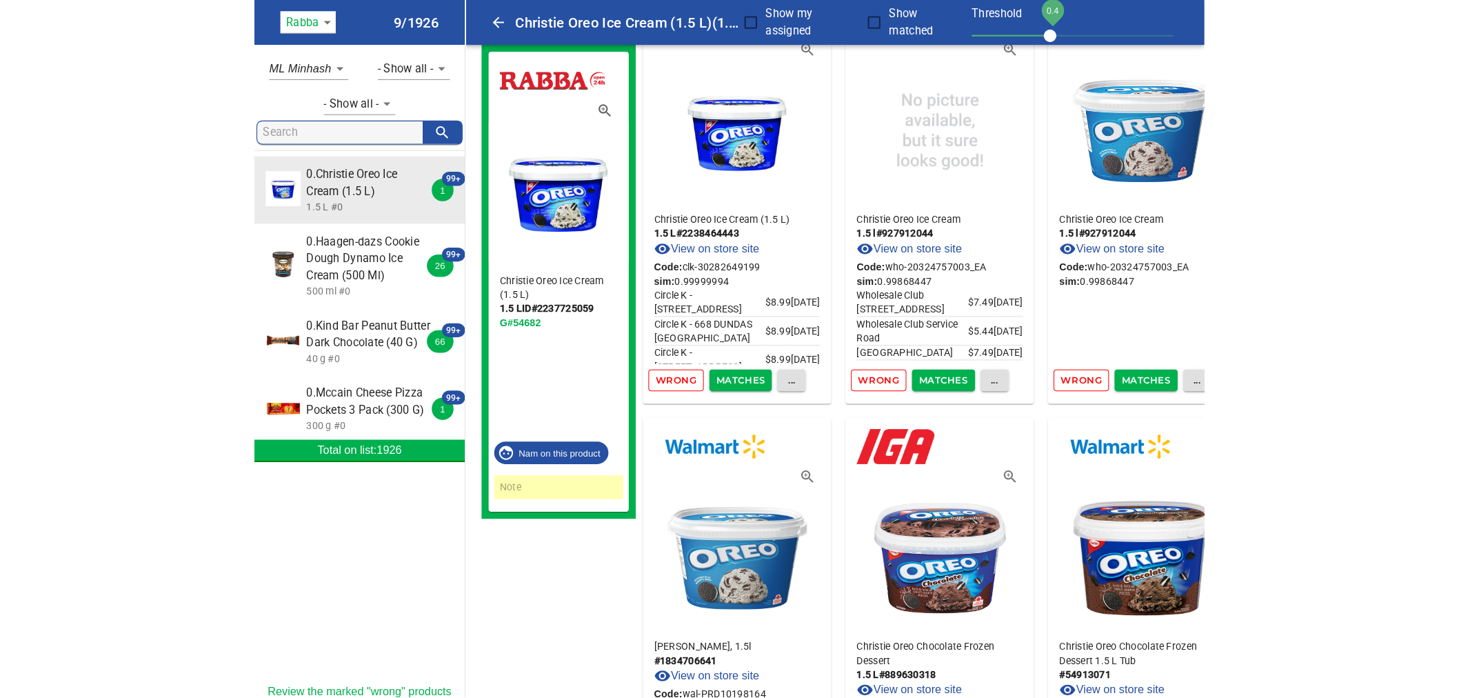
scroll to position [0, 0]
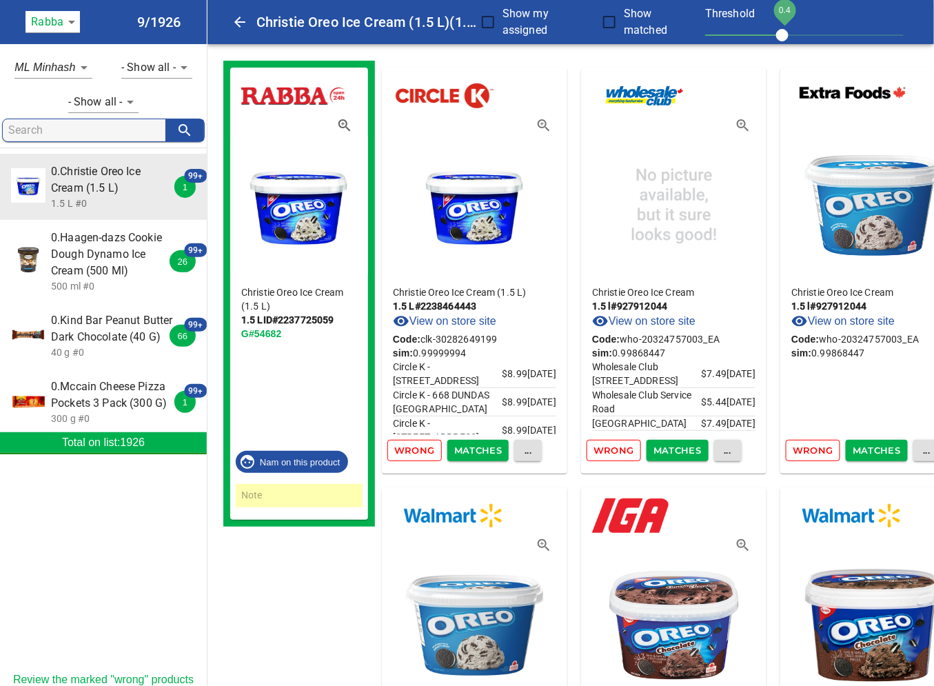
click at [465, 454] on span "Matches" at bounding box center [478, 451] width 48 height 16
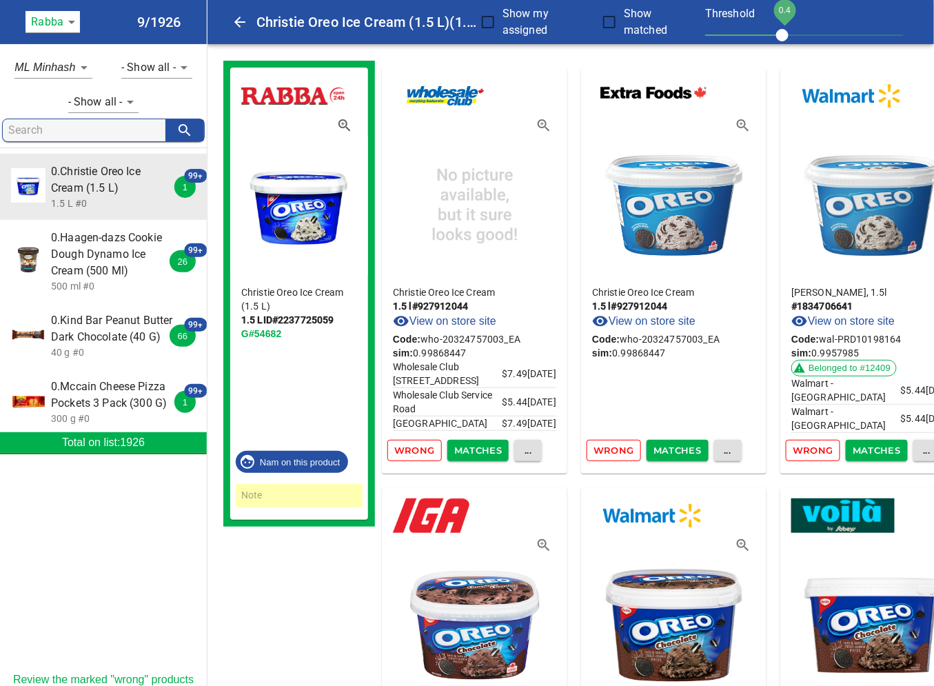
click at [465, 454] on span "Matches" at bounding box center [478, 451] width 48 height 16
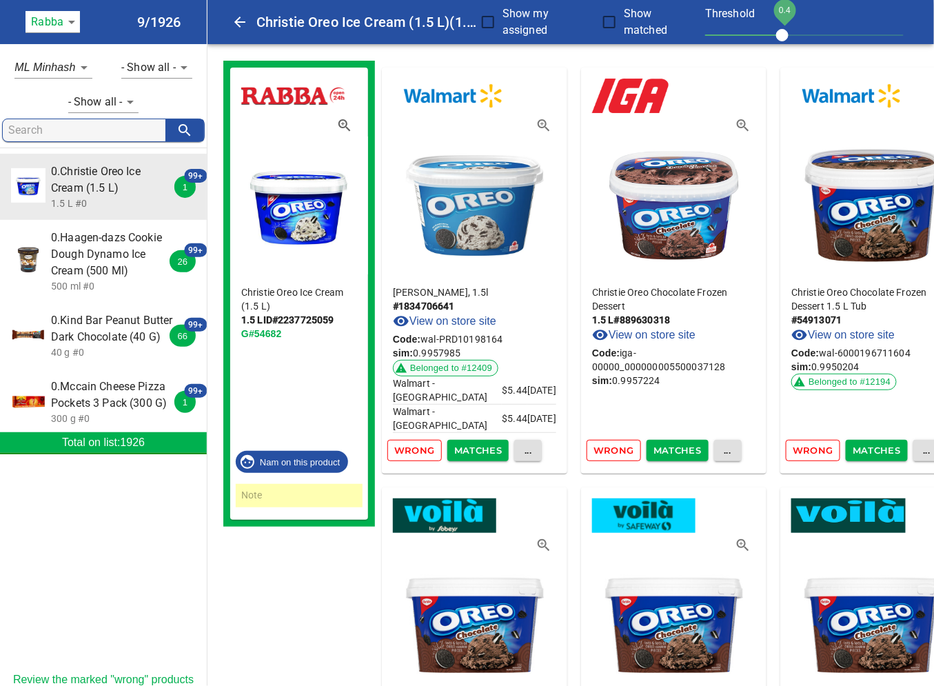
click at [478, 365] on span "Belonged to #12409" at bounding box center [451, 368] width 93 height 13
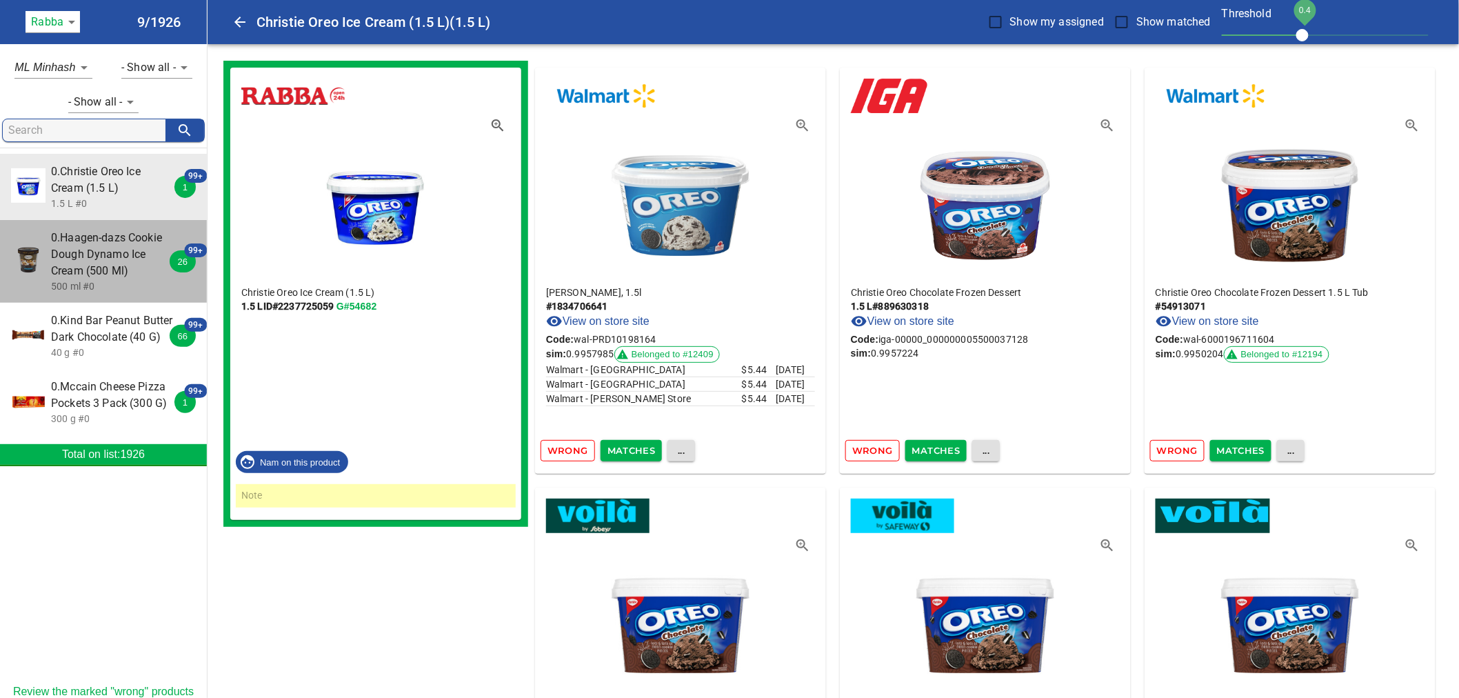
click at [125, 262] on span "0.Haagen-dazs Cookie Dough Dynamo Ice Cream (500 Ml)" at bounding box center [112, 255] width 123 height 50
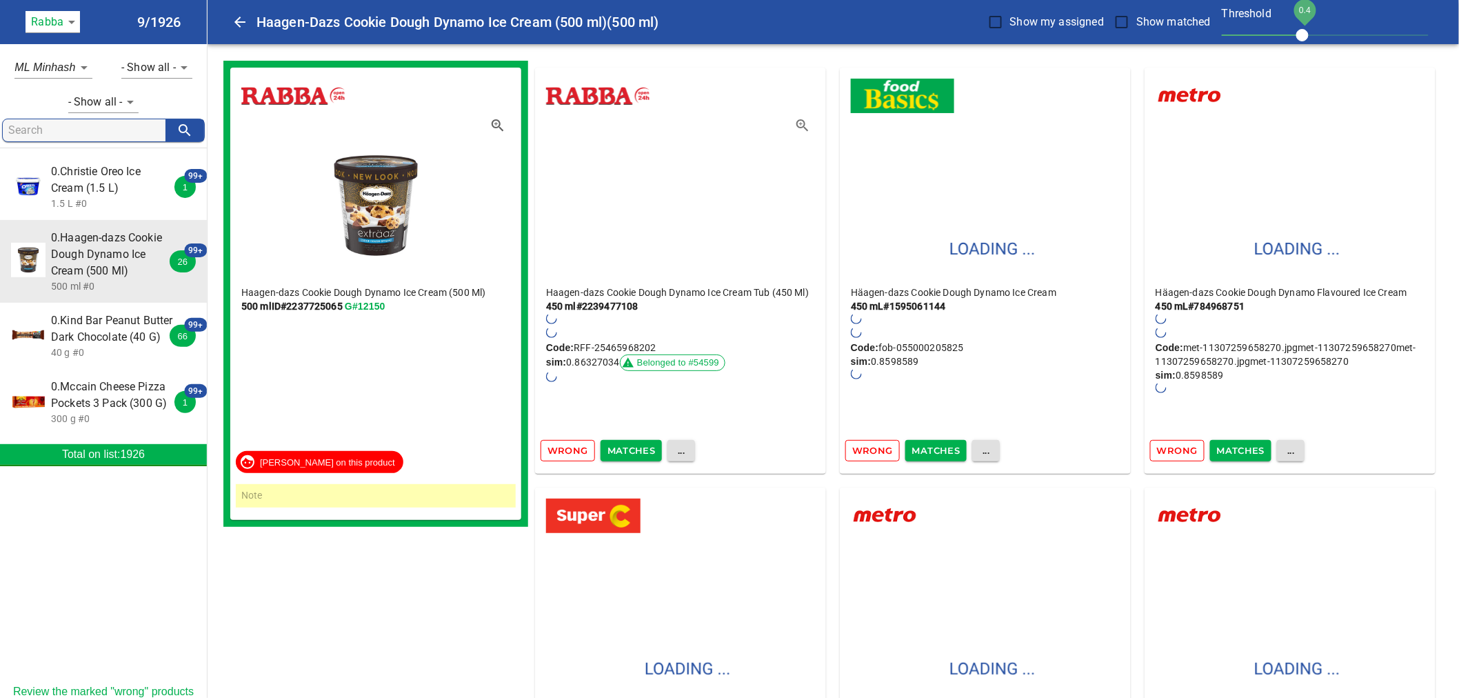
click at [94, 176] on span "0.Christie Oreo Ice Cream (1.5 L)" at bounding box center [112, 179] width 123 height 33
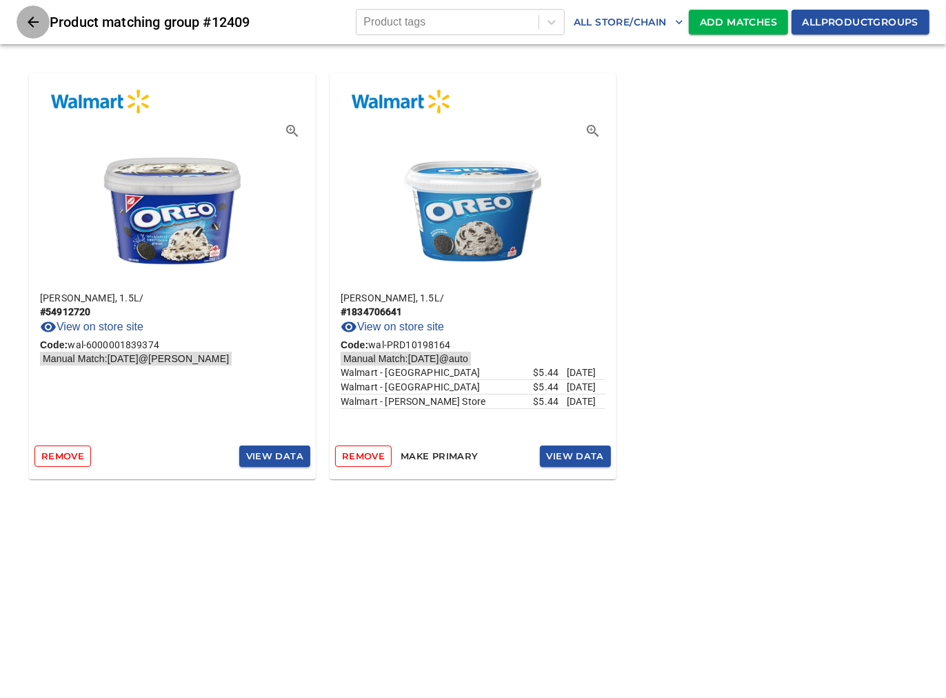
click at [35, 26] on icon "Close" at bounding box center [33, 22] width 17 height 17
